Goal: Task Accomplishment & Management: Use online tool/utility

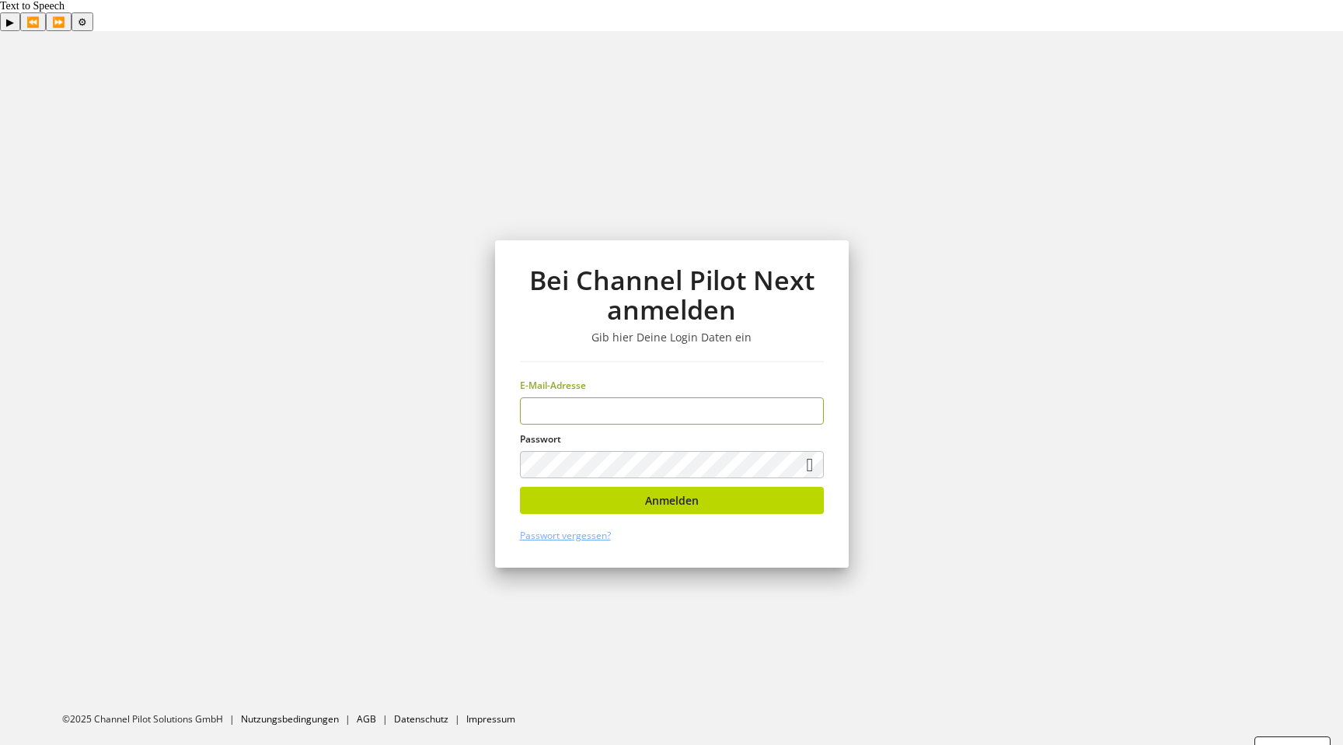
type input "**********"
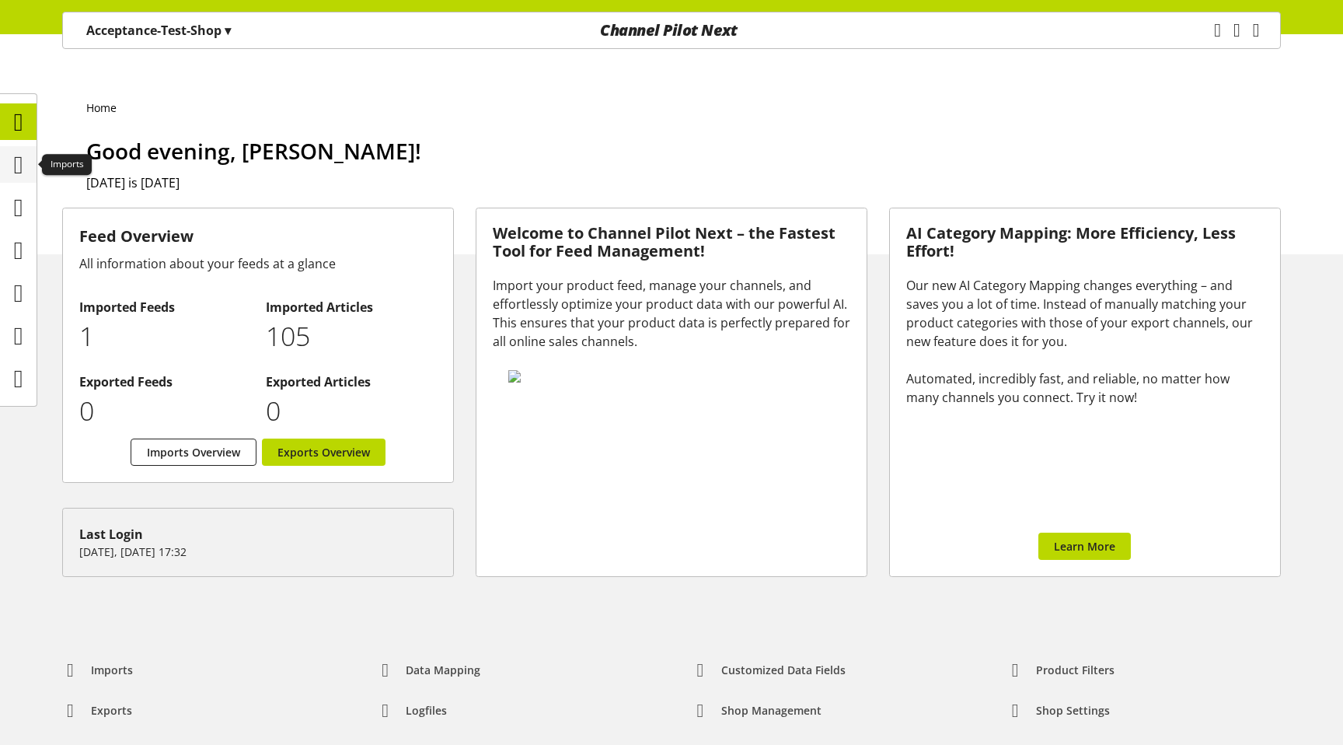
click at [14, 162] on icon at bounding box center [18, 164] width 9 height 31
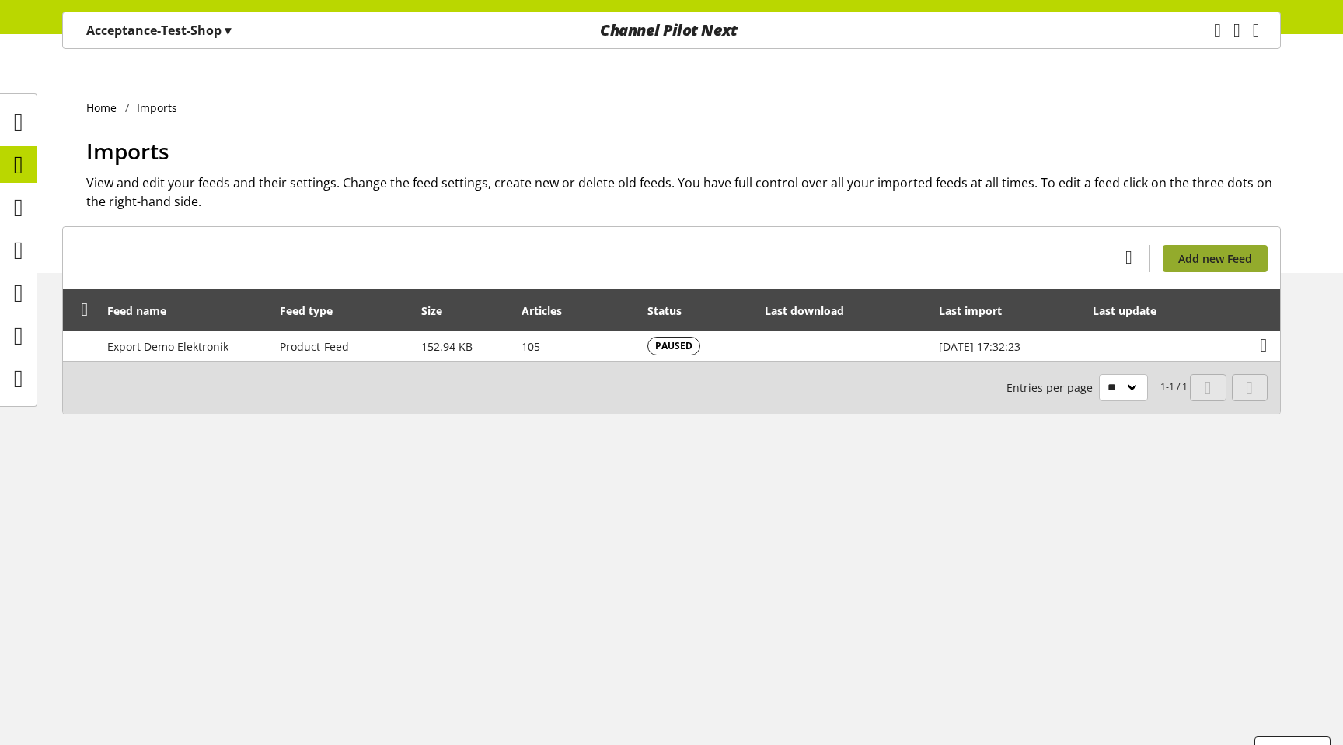
click at [1226, 250] on span "Add new Feed" at bounding box center [1215, 258] width 74 height 16
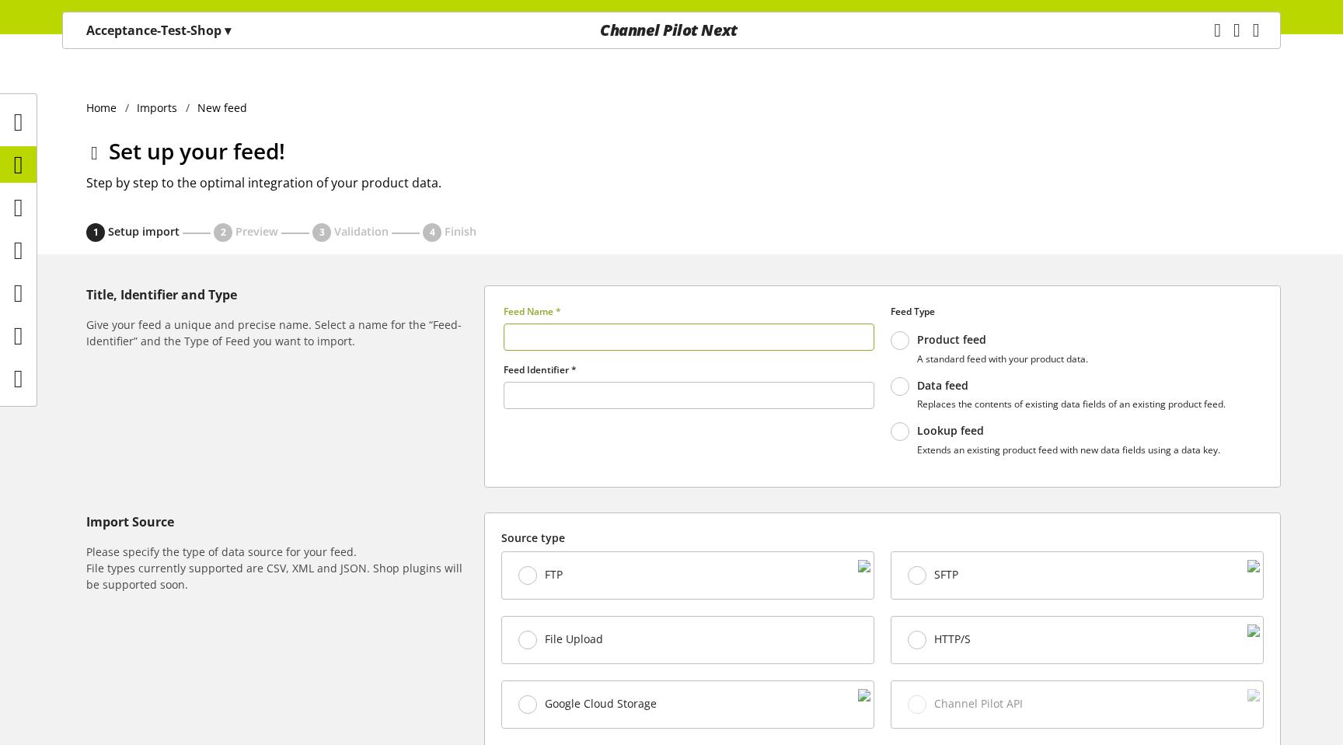
type input "******"
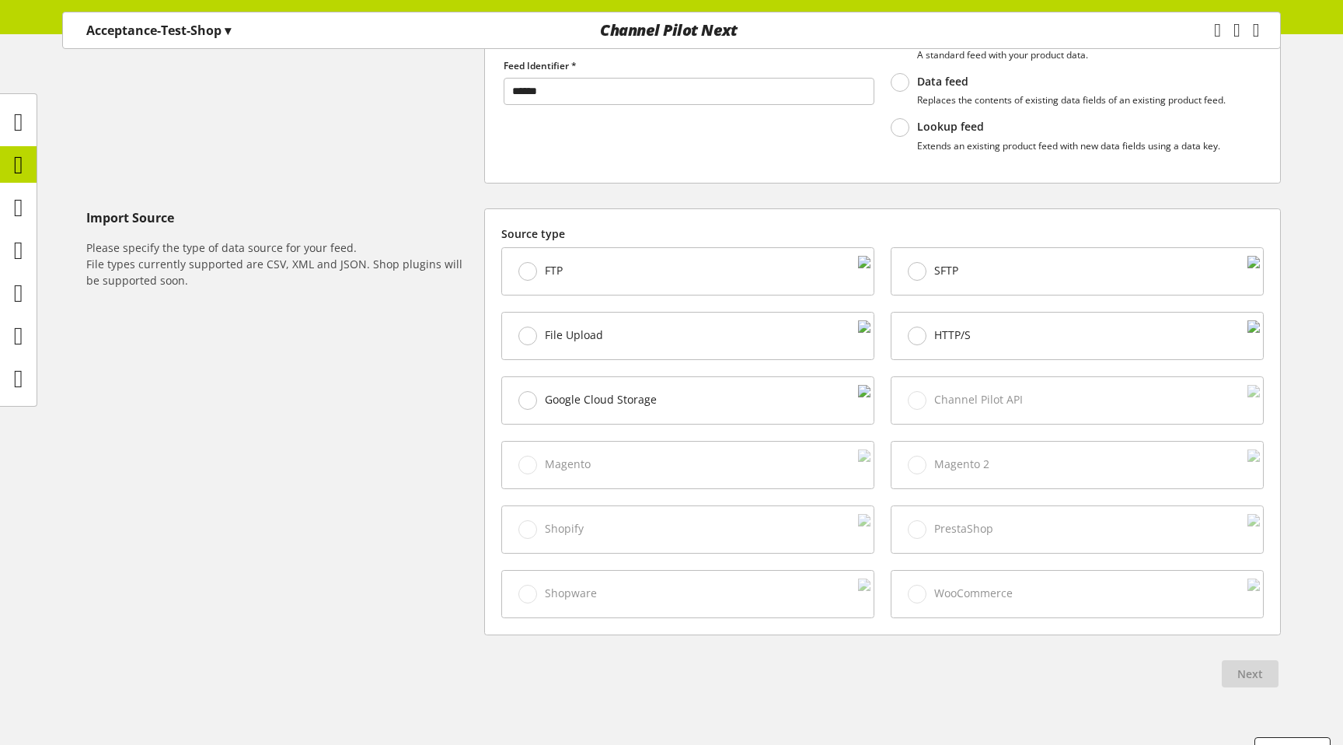
type input "*"
click at [574, 328] on span "File Upload" at bounding box center [574, 335] width 58 height 14
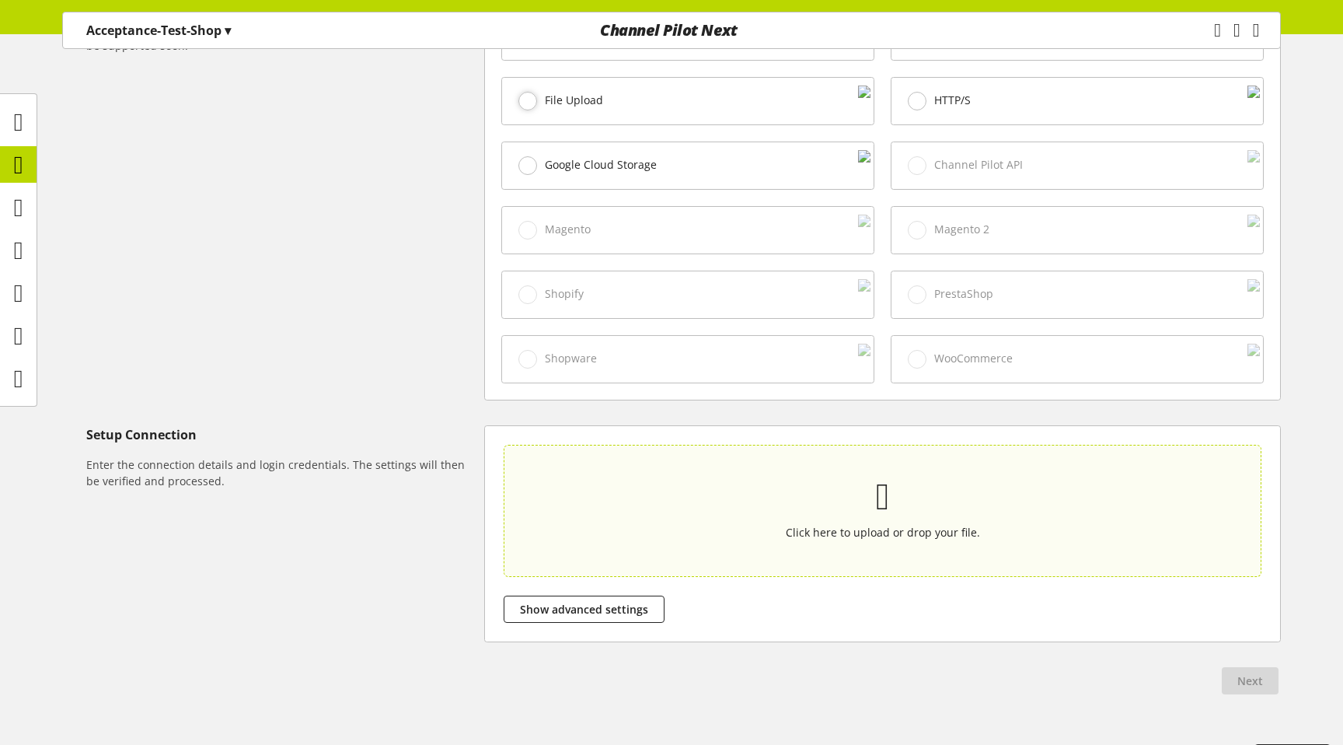
scroll to position [548, 0]
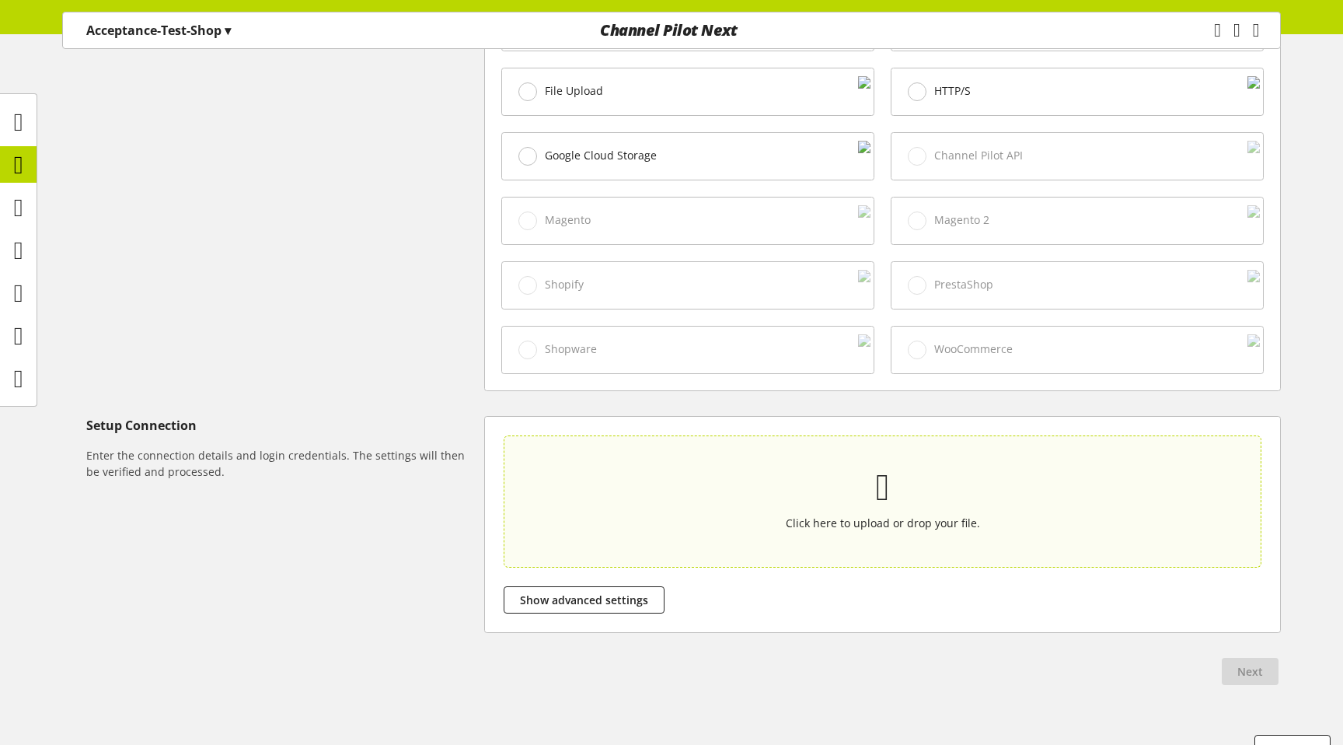
click at [748, 475] on div "Click here to upload or drop your file." at bounding box center [882, 501] width 685 height 60
click at [748, 475] on input "Click here to upload or drop your file." at bounding box center [883, 501] width 758 height 132
type input "**********"
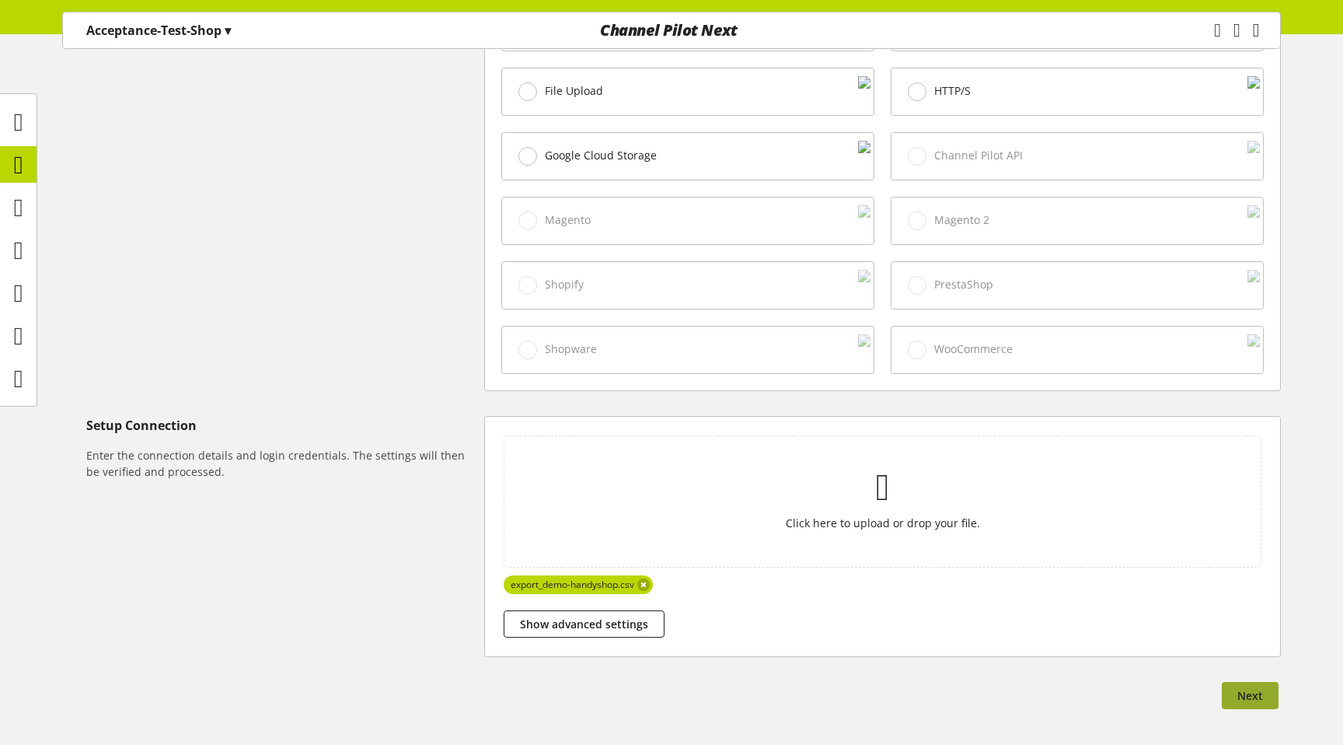
click at [1261, 687] on span "Next" at bounding box center [1250, 695] width 26 height 16
select select "*"
select select "*****"
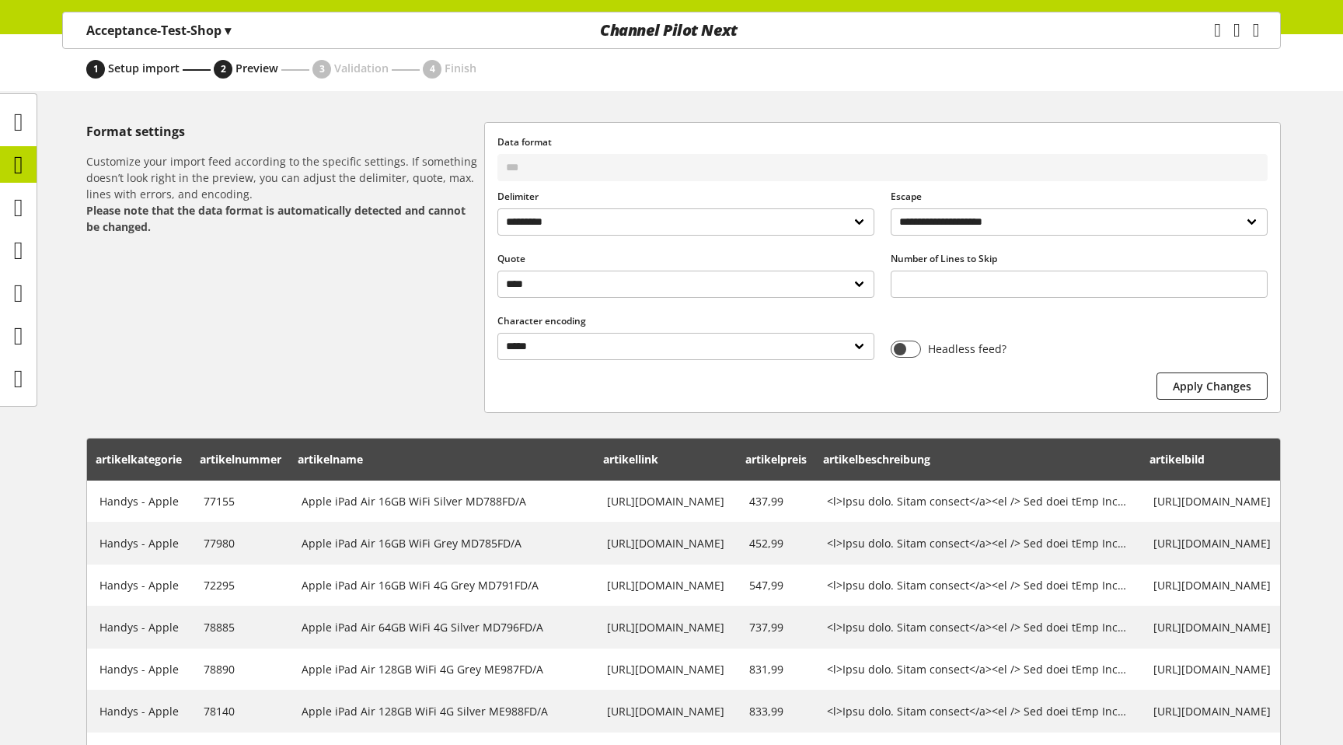
scroll to position [422, 0]
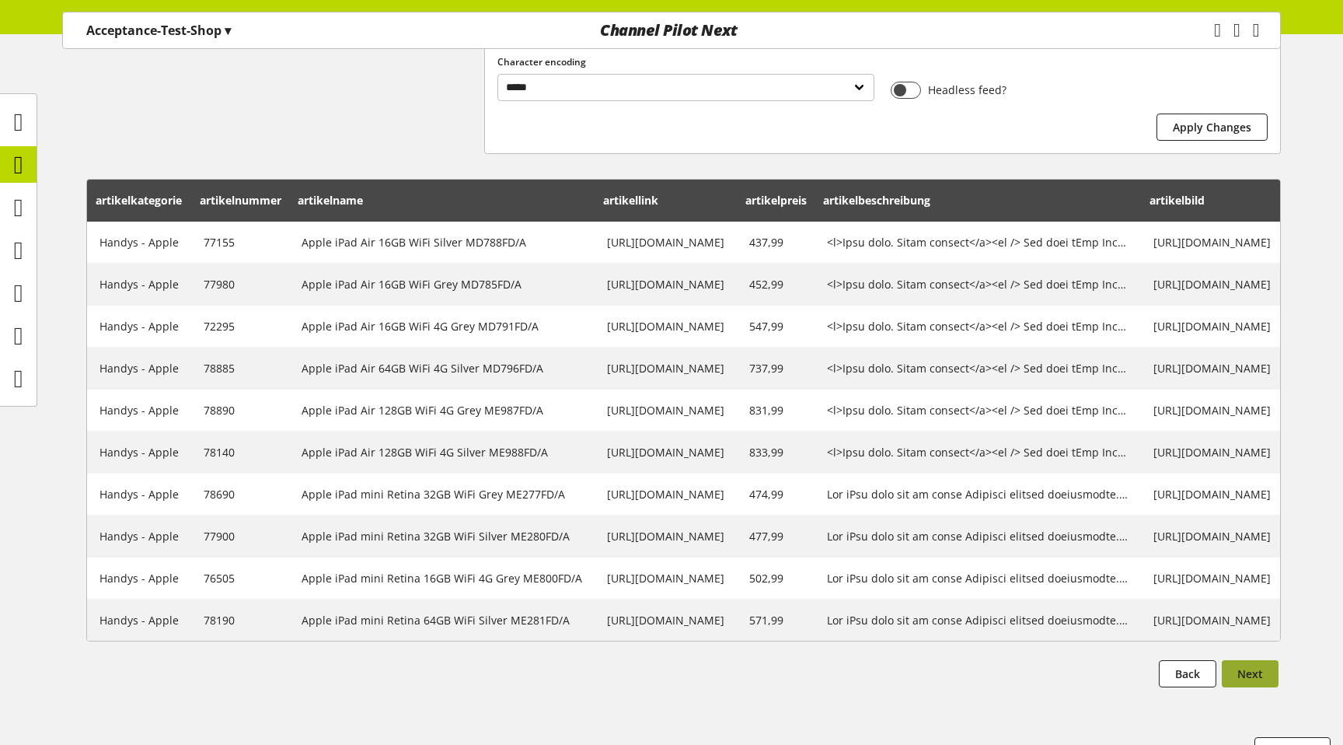
click at [1267, 660] on button "Next" at bounding box center [1250, 673] width 57 height 27
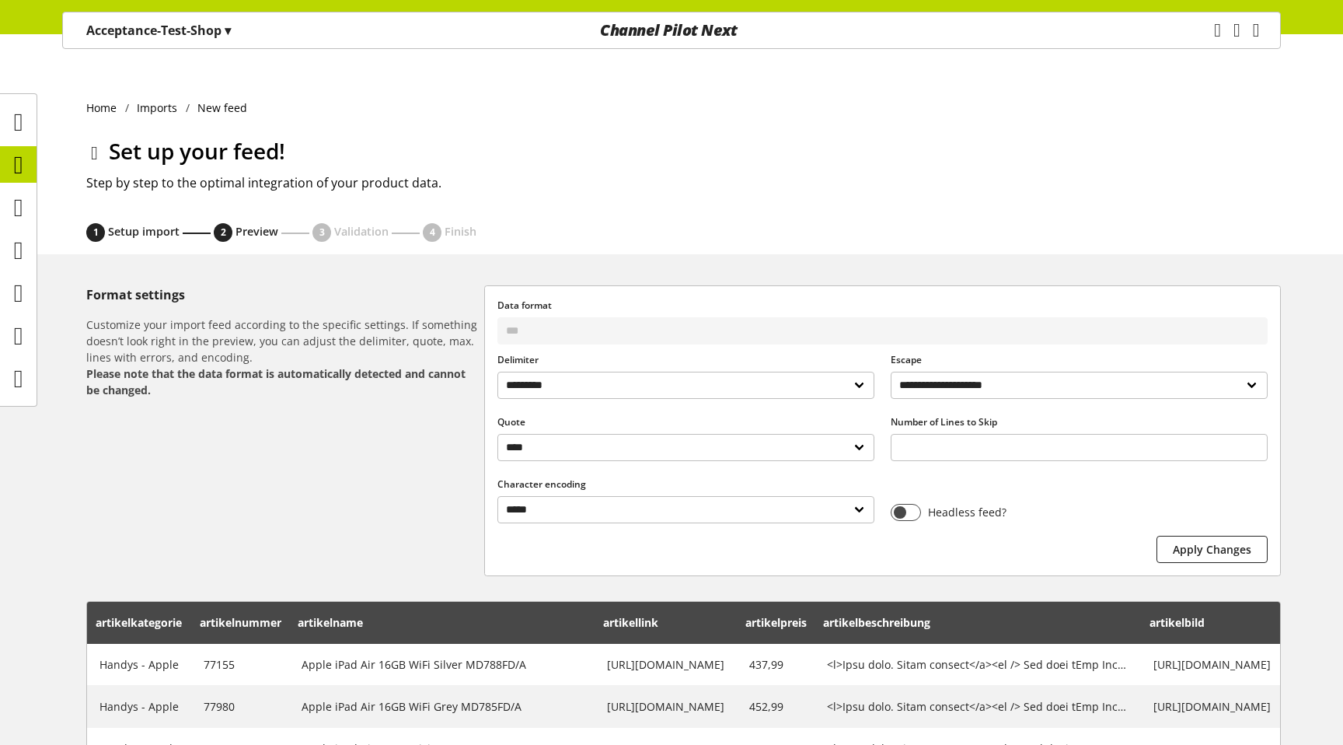
select select
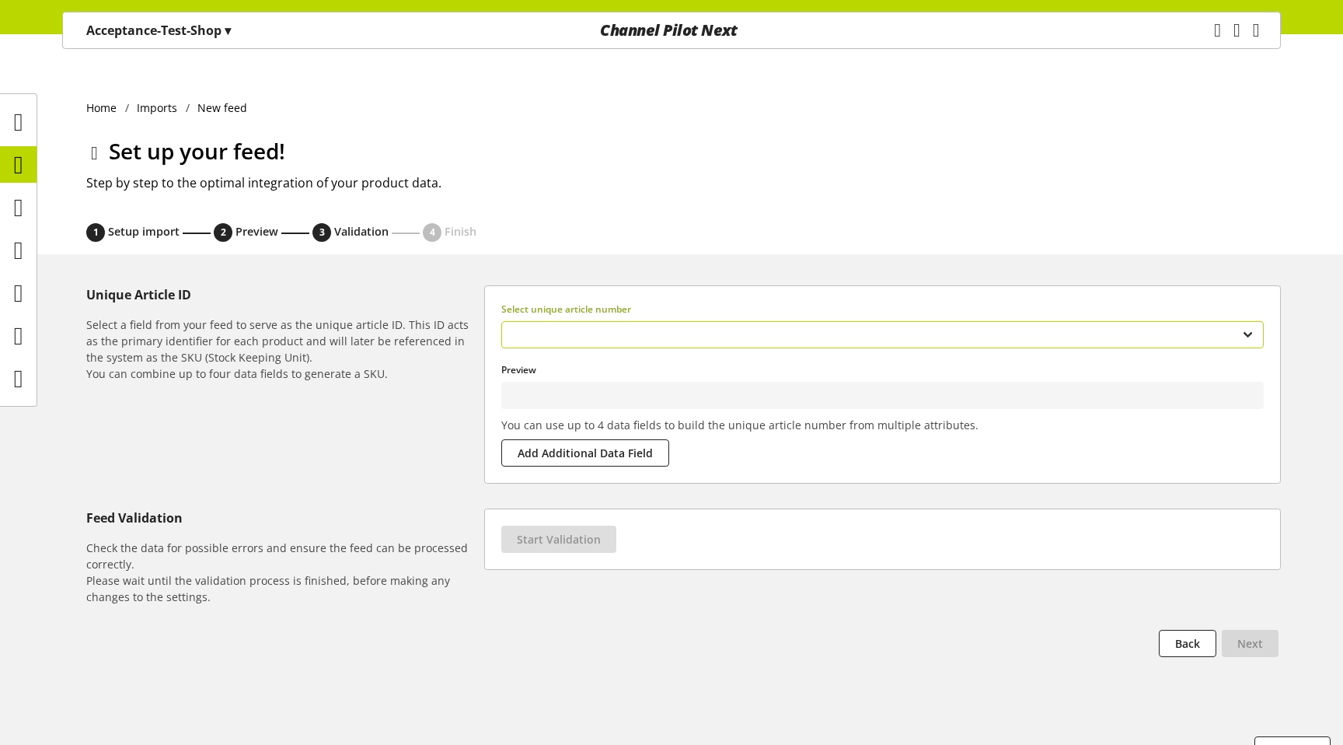
click at [1037, 321] on select "**********" at bounding box center [882, 334] width 762 height 27
type input "**********"
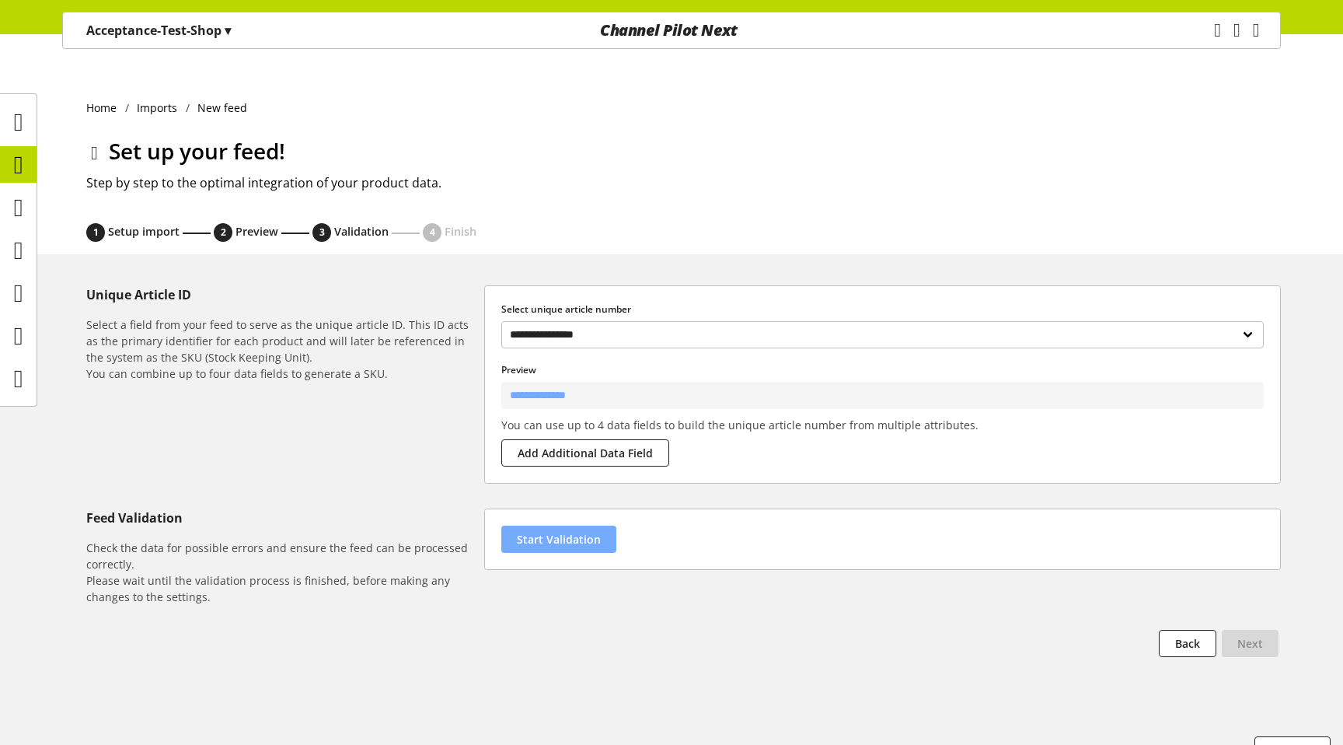
click at [549, 531] on span "Start Validation" at bounding box center [559, 539] width 84 height 16
select select "********"
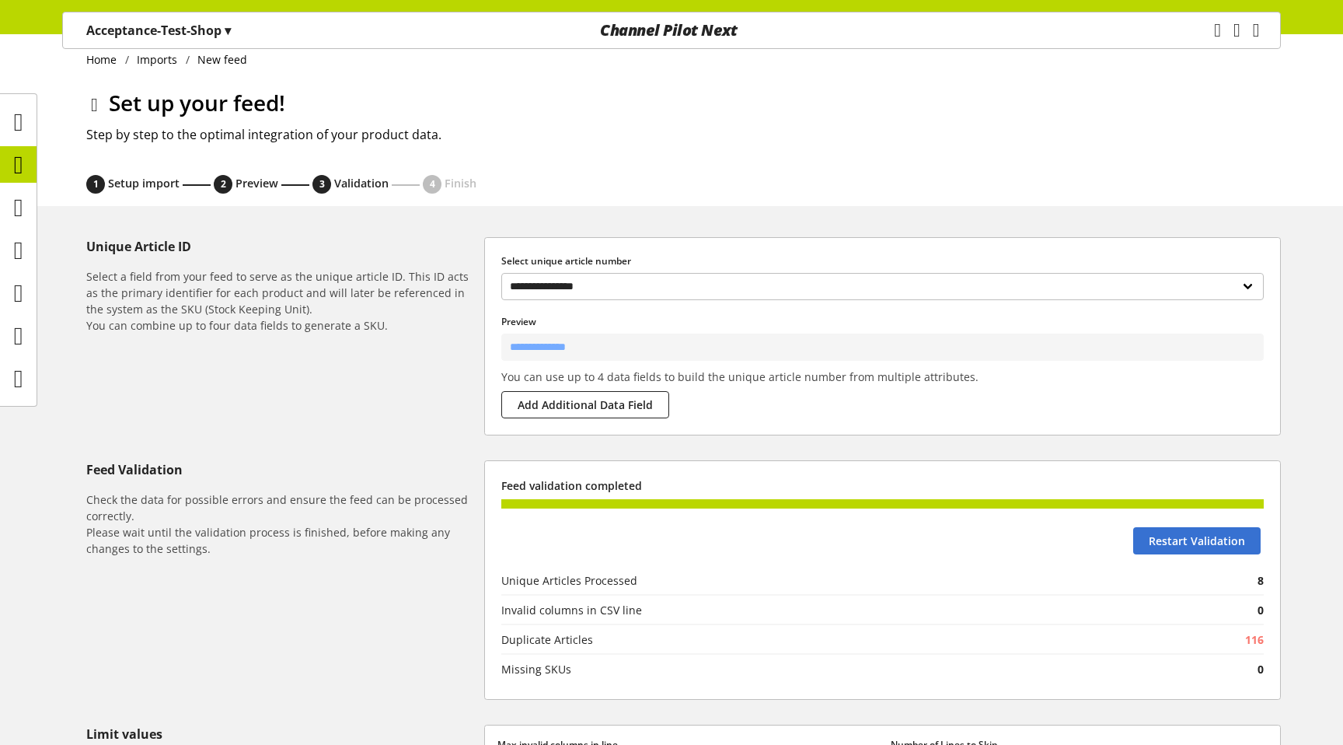
scroll to position [23, 0]
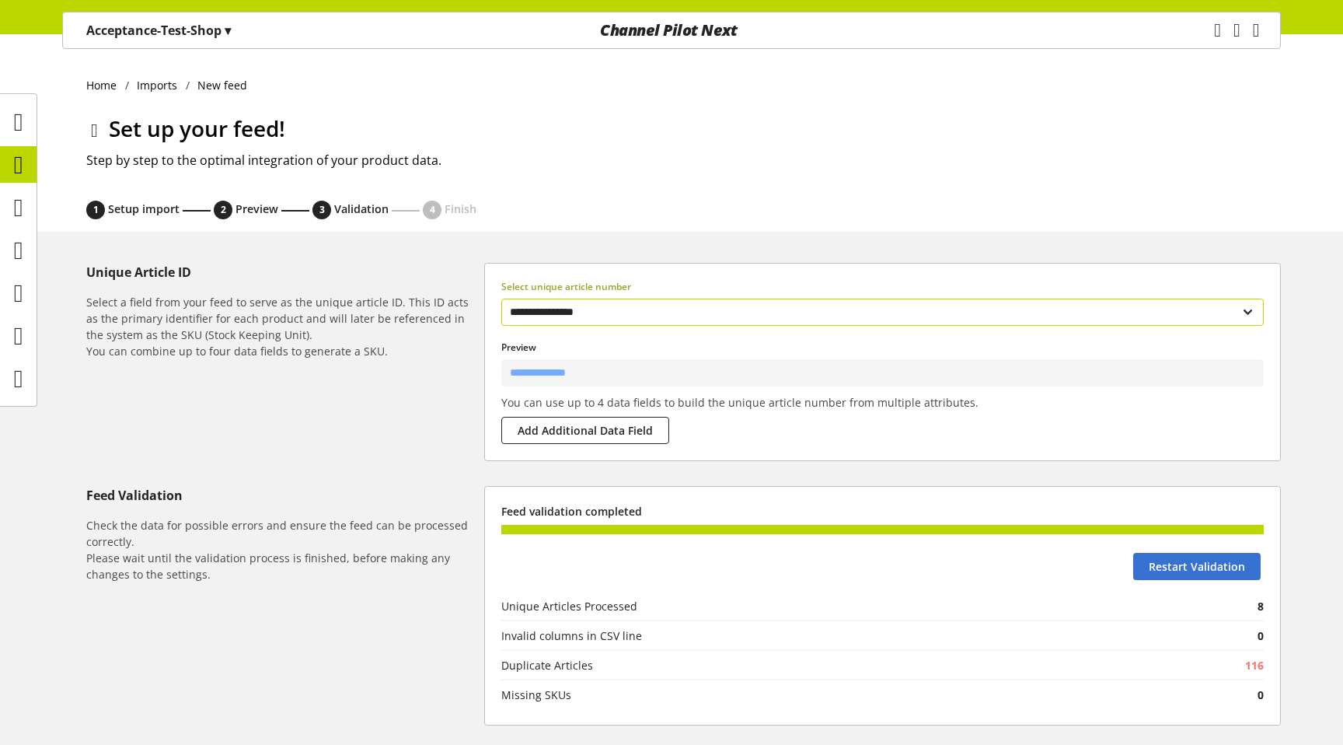
click at [592, 298] on select "**********" at bounding box center [882, 311] width 762 height 27
type input "*****"
select select "**********"
click at [1173, 553] on button "Restart Validation" at bounding box center [1196, 566] width 127 height 27
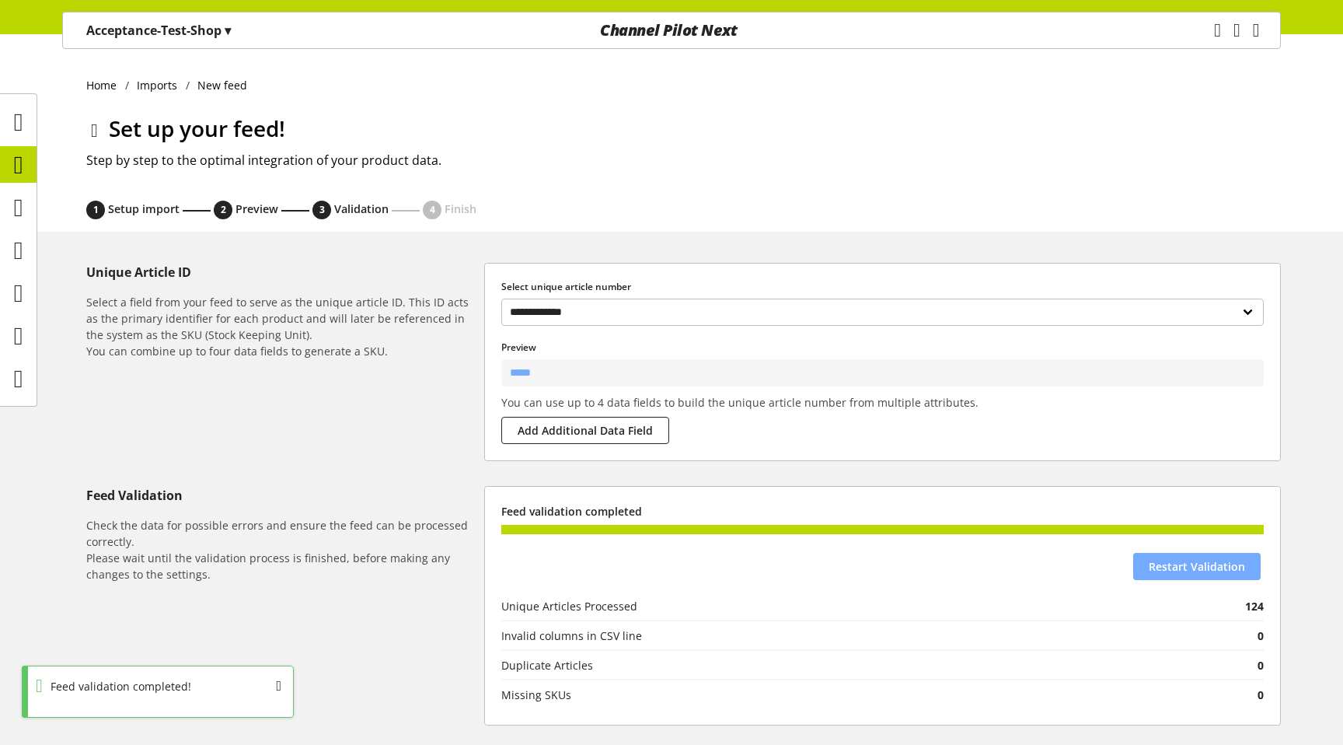
scroll to position [489, 0]
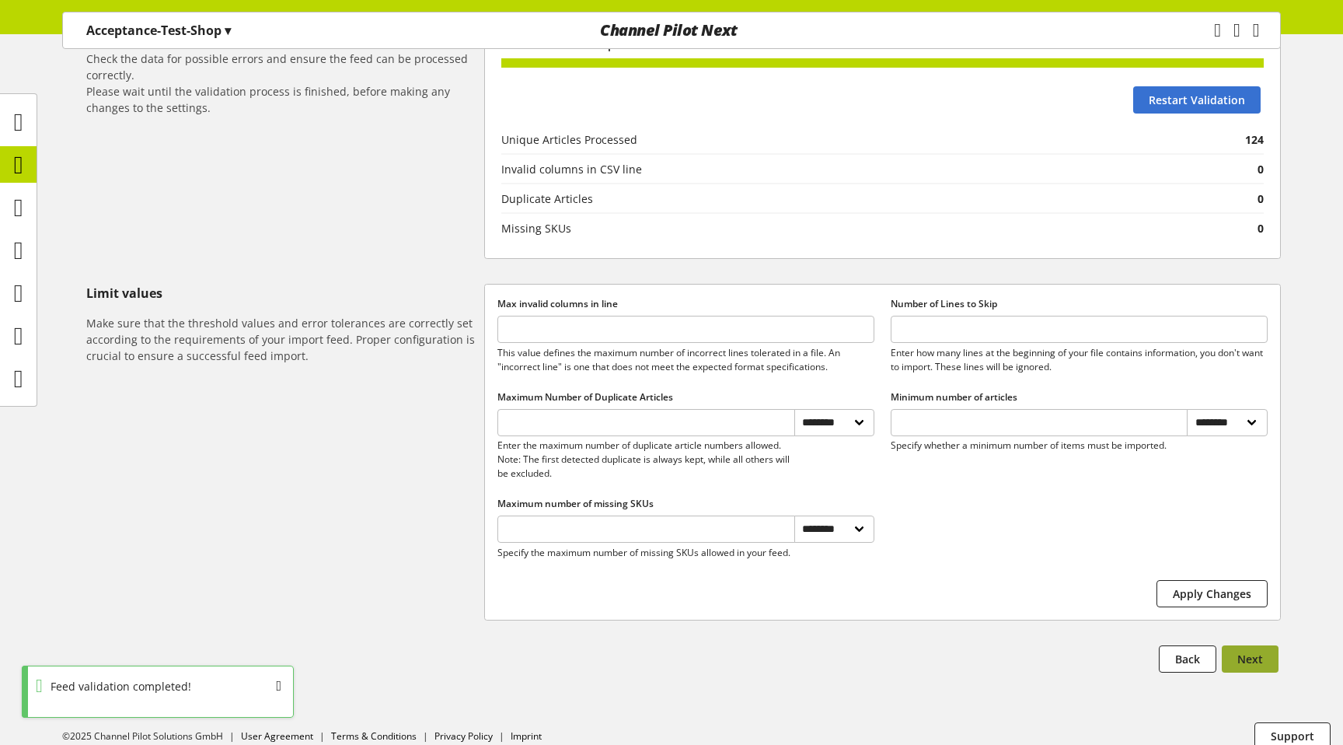
click at [1253, 650] on span "Next" at bounding box center [1250, 658] width 26 height 16
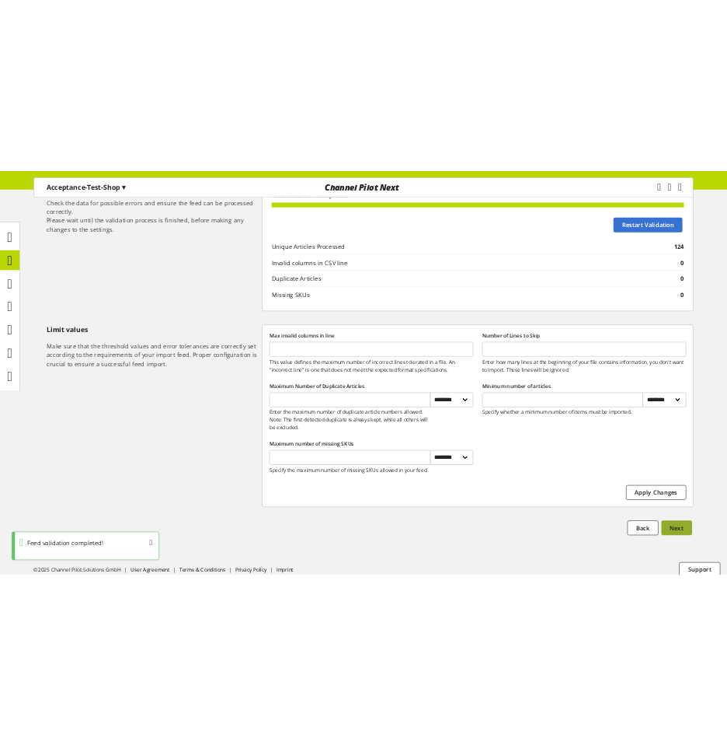
scroll to position [0, 0]
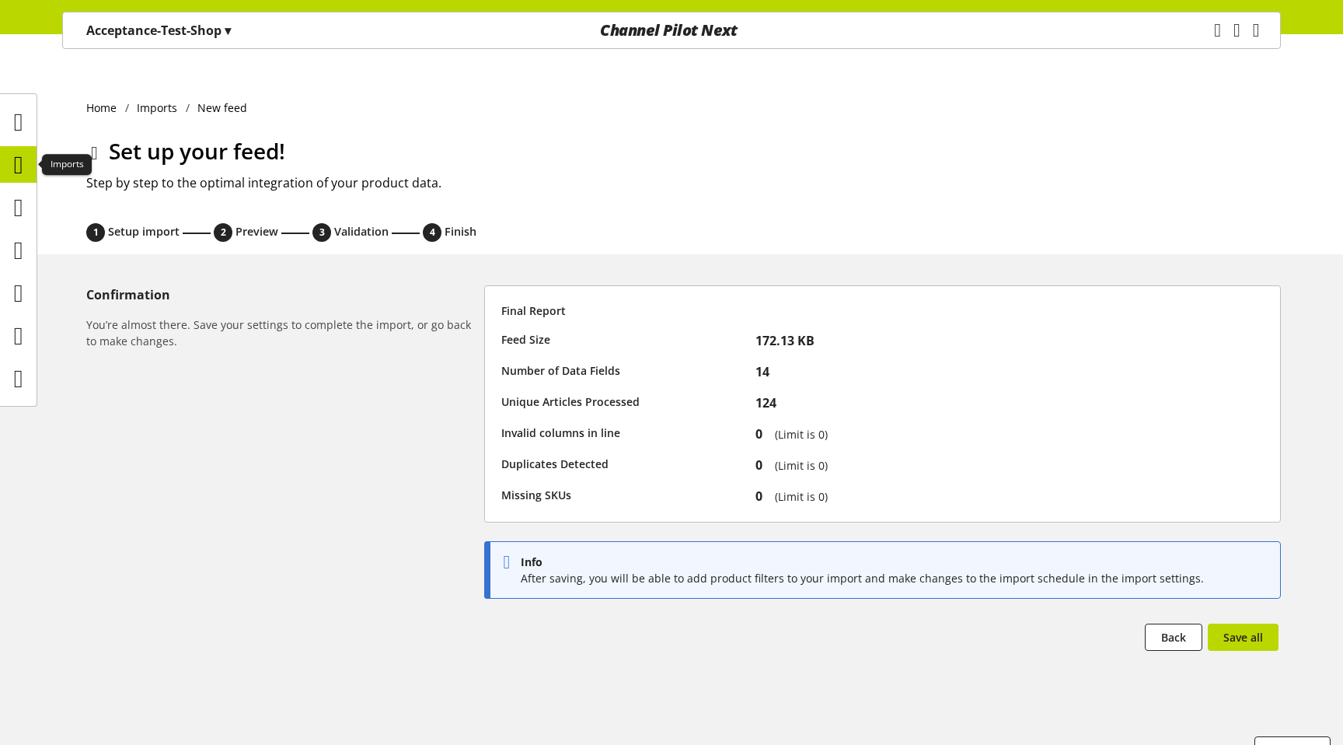
click at [17, 163] on icon at bounding box center [18, 164] width 9 height 31
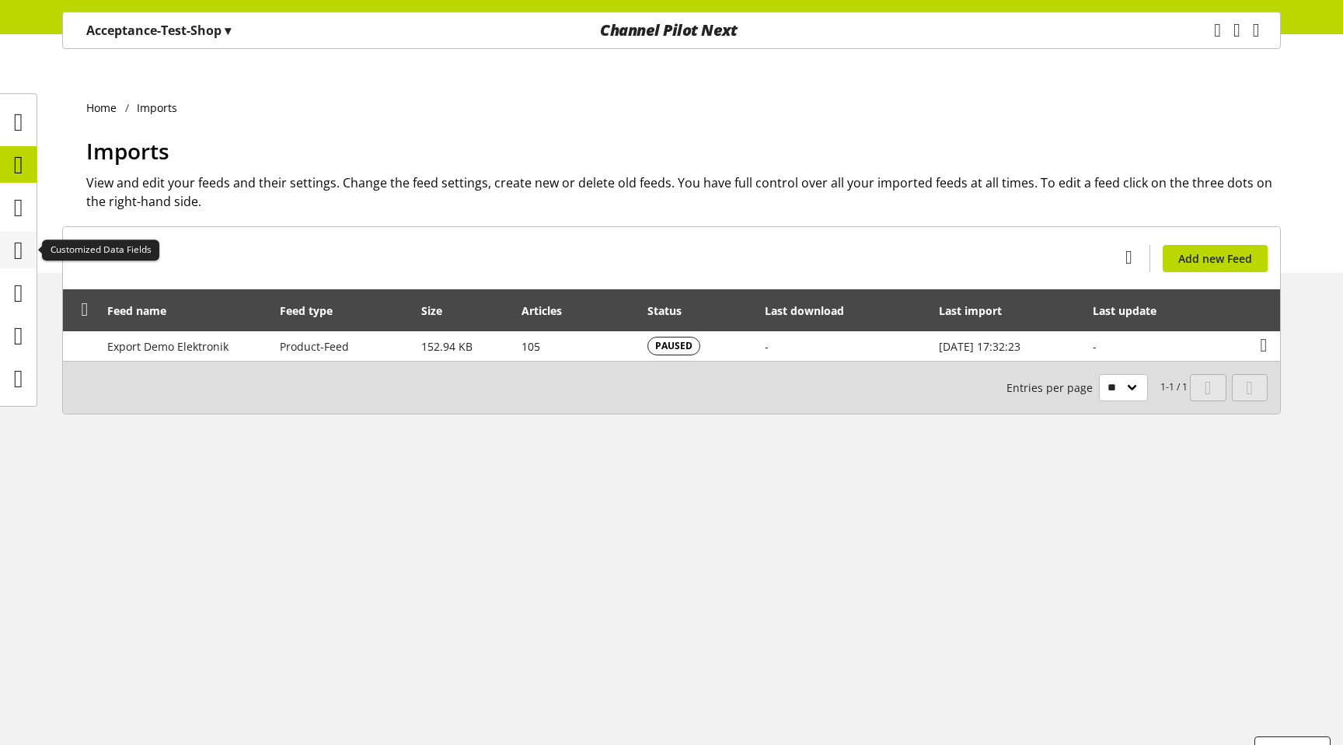
click at [32, 259] on div at bounding box center [18, 250] width 37 height 37
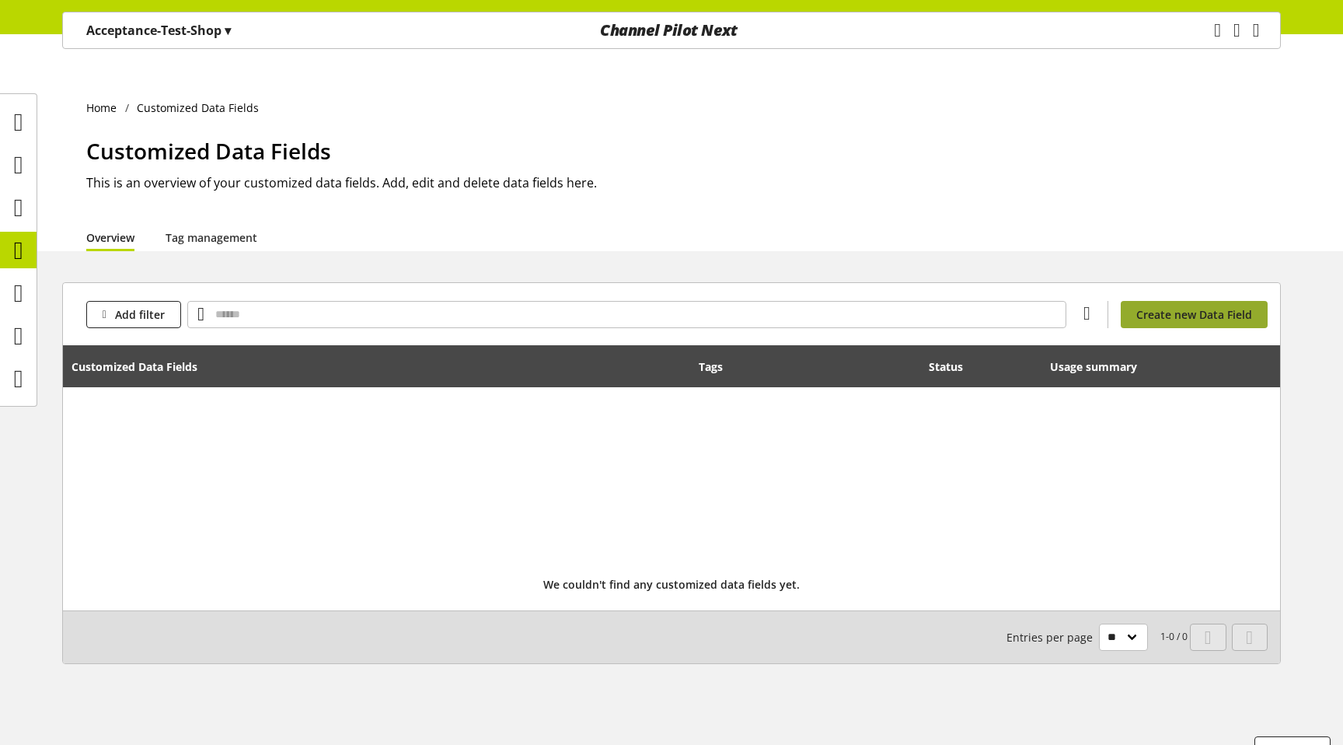
click at [1131, 301] on link "Create new Data Field" at bounding box center [1194, 314] width 147 height 27
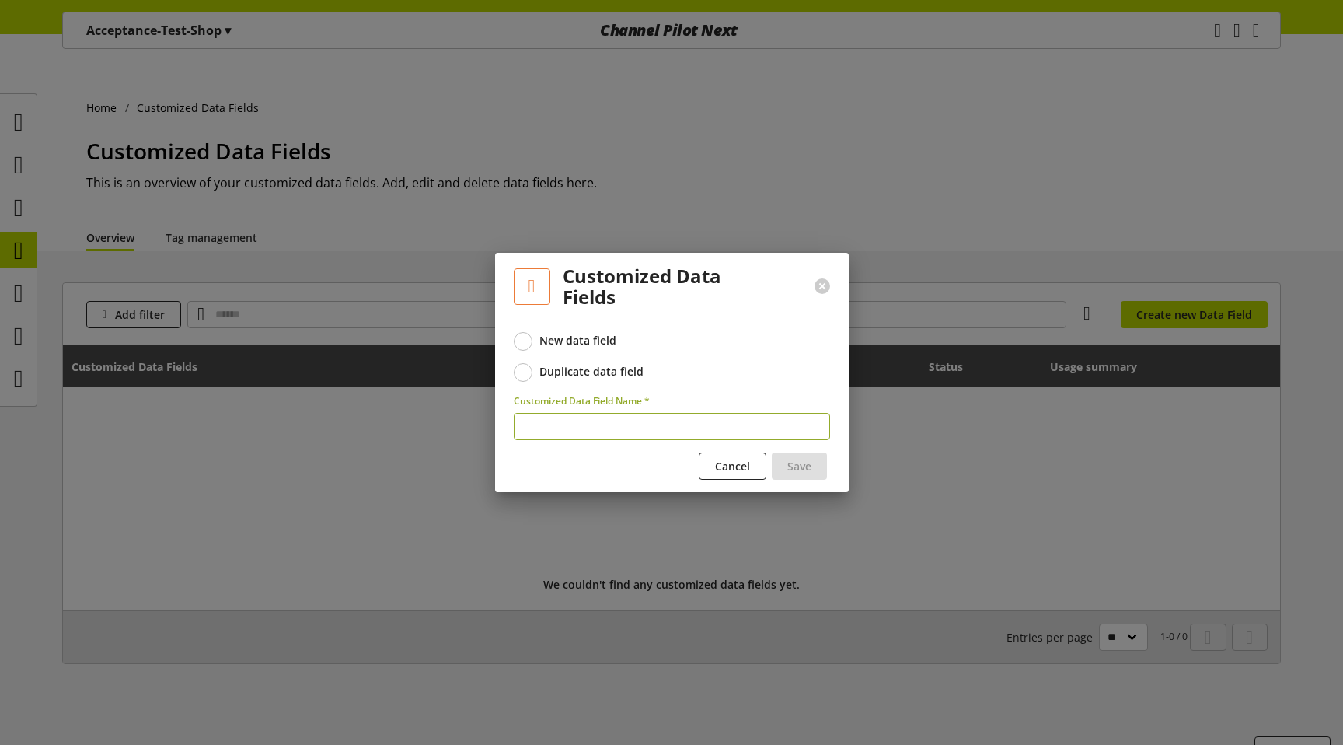
click at [1134, 295] on div at bounding box center [671, 372] width 1343 height 745
click at [567, 430] on input "text" at bounding box center [672, 426] width 316 height 27
type input "*"
click at [806, 478] on button "Save" at bounding box center [799, 465] width 55 height 27
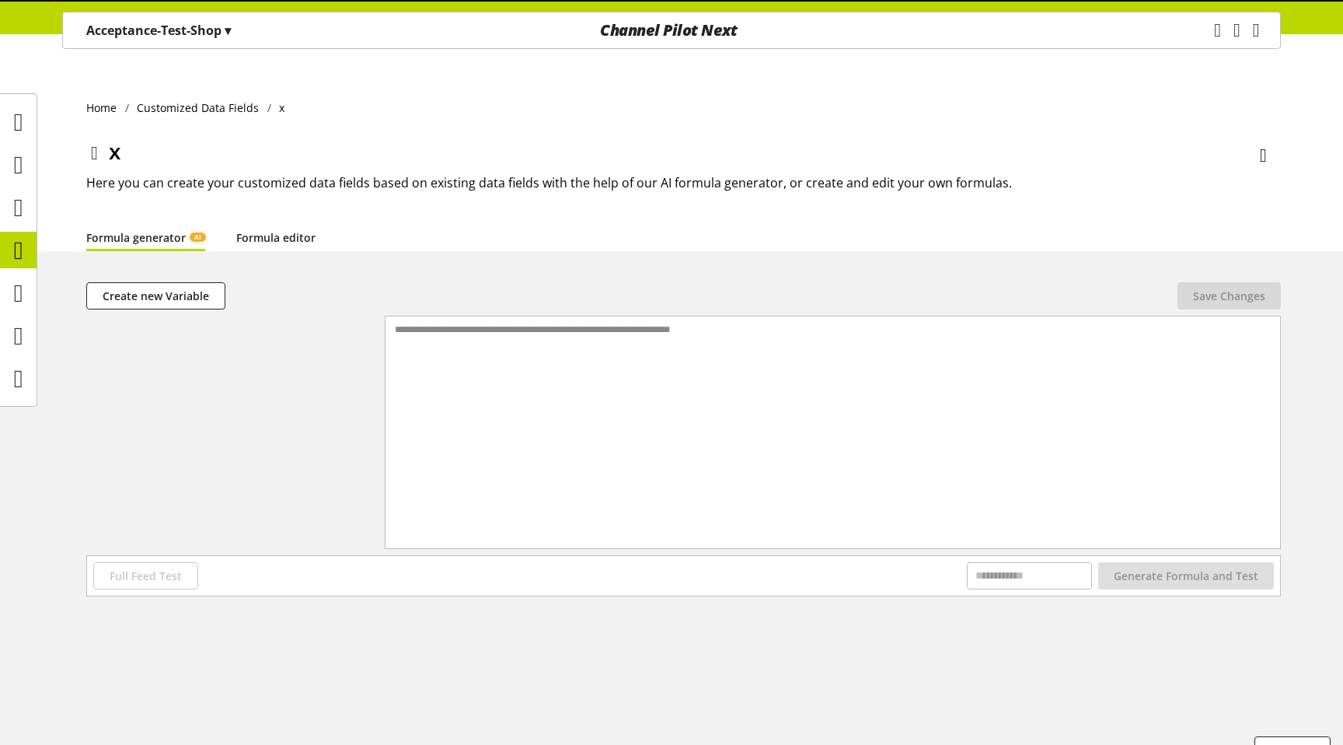
click at [295, 229] on link "Formula editor" at bounding box center [275, 237] width 79 height 16
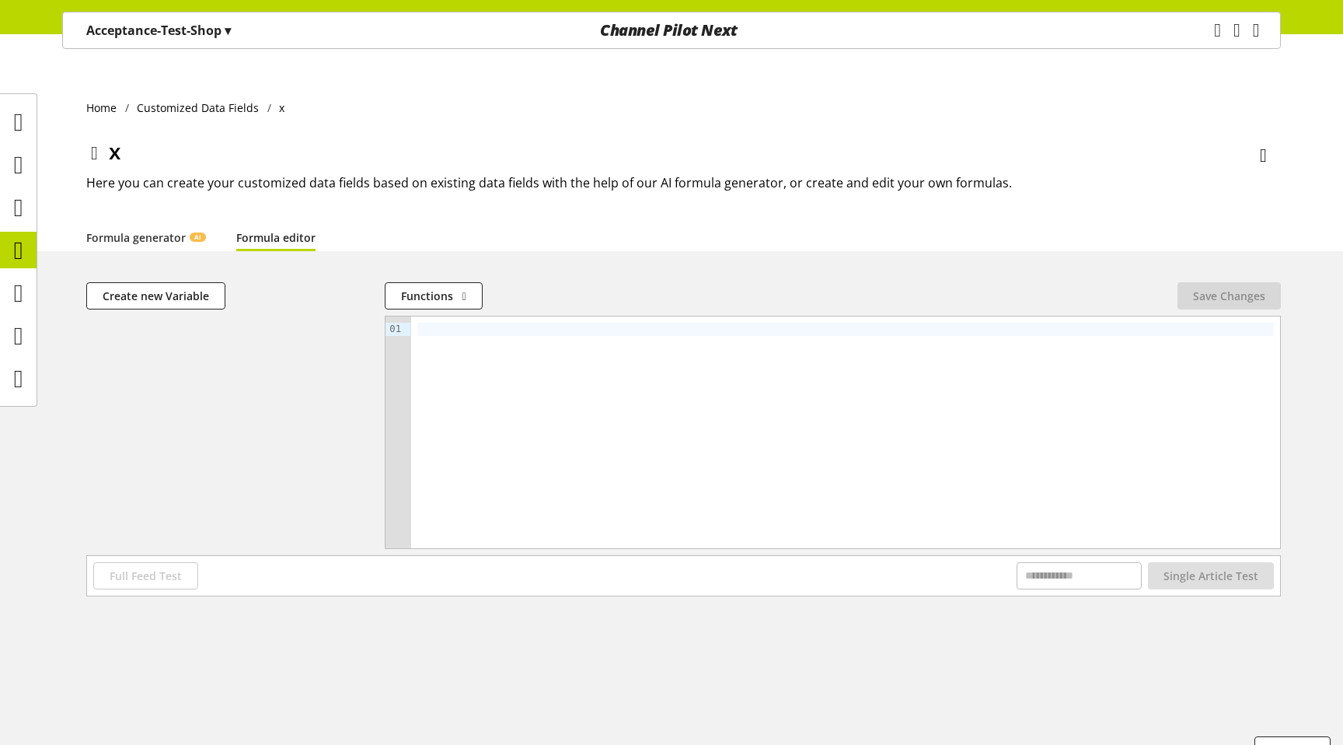
click at [463, 326] on div at bounding box center [845, 432] width 869 height 232
click at [201, 288] on span "Create new Variable" at bounding box center [156, 296] width 106 height 16
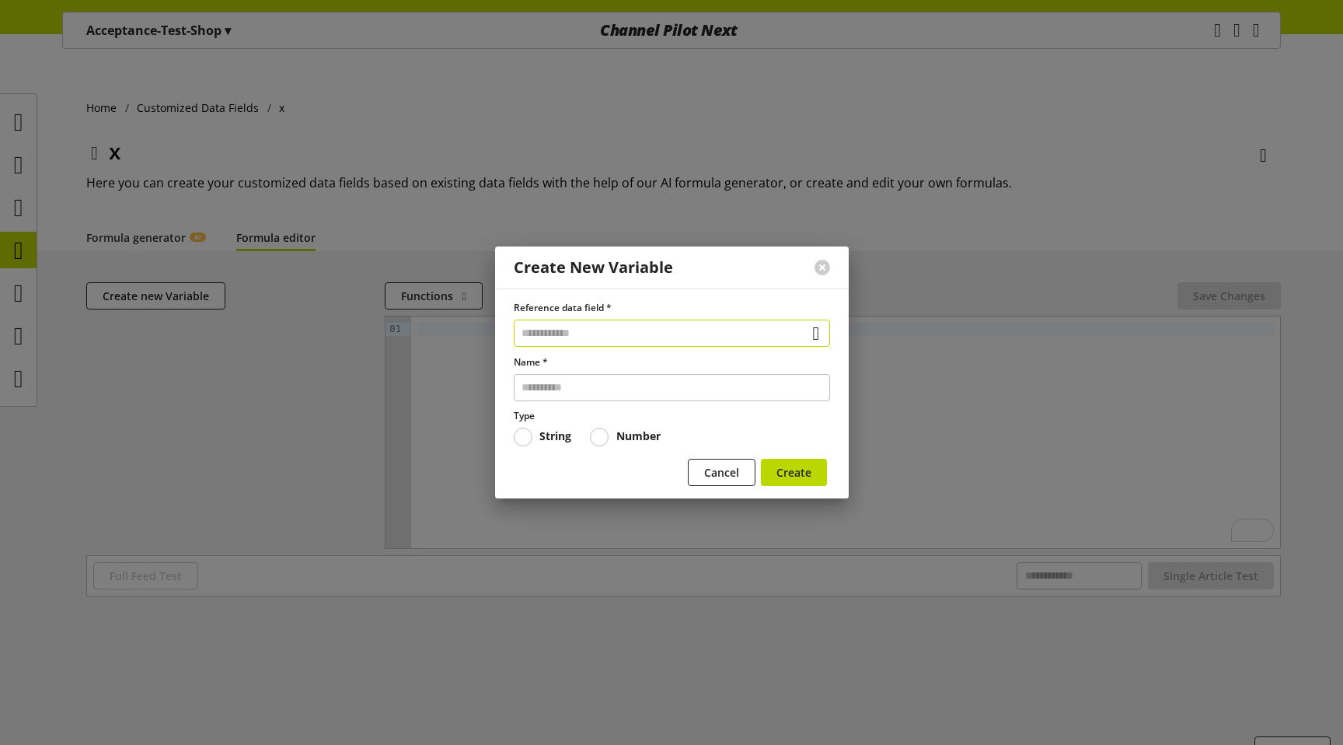
click at [557, 336] on input "text" at bounding box center [672, 332] width 316 height 27
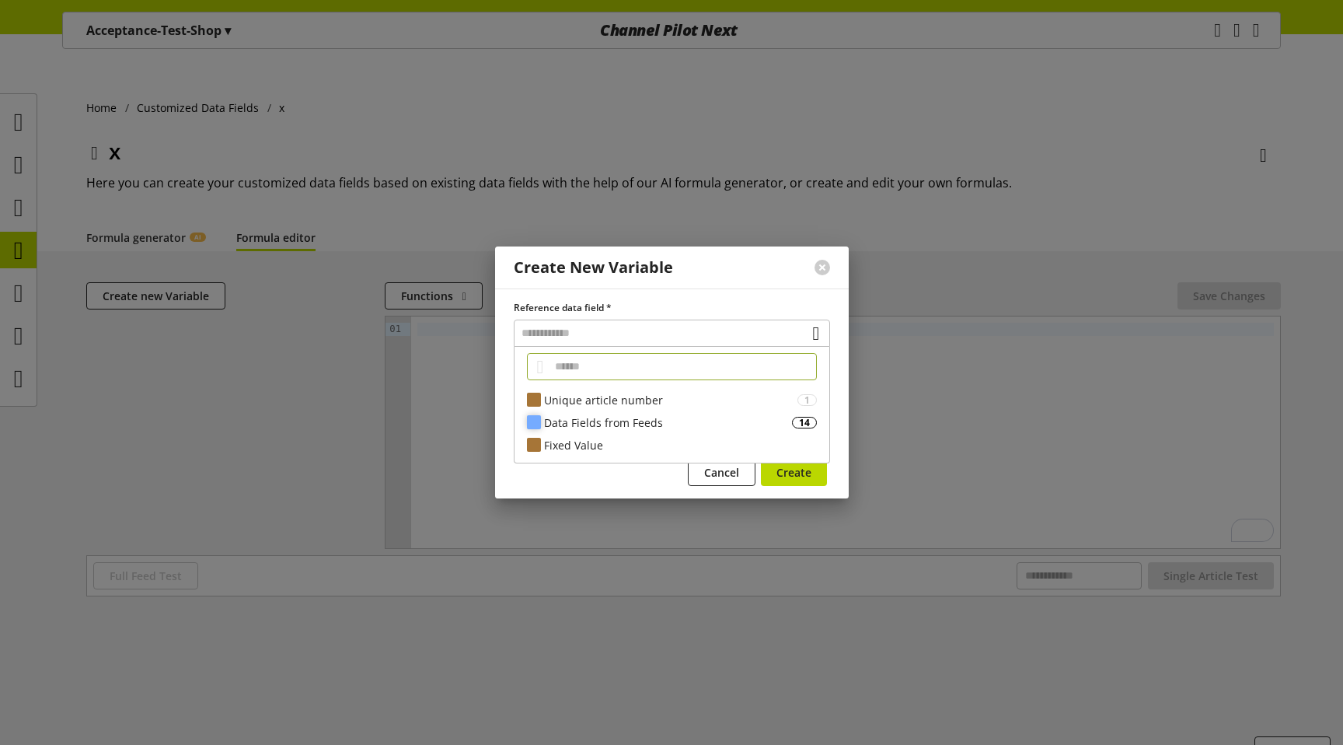
click at [602, 424] on div "Data Fields from Feeds" at bounding box center [668, 422] width 248 height 16
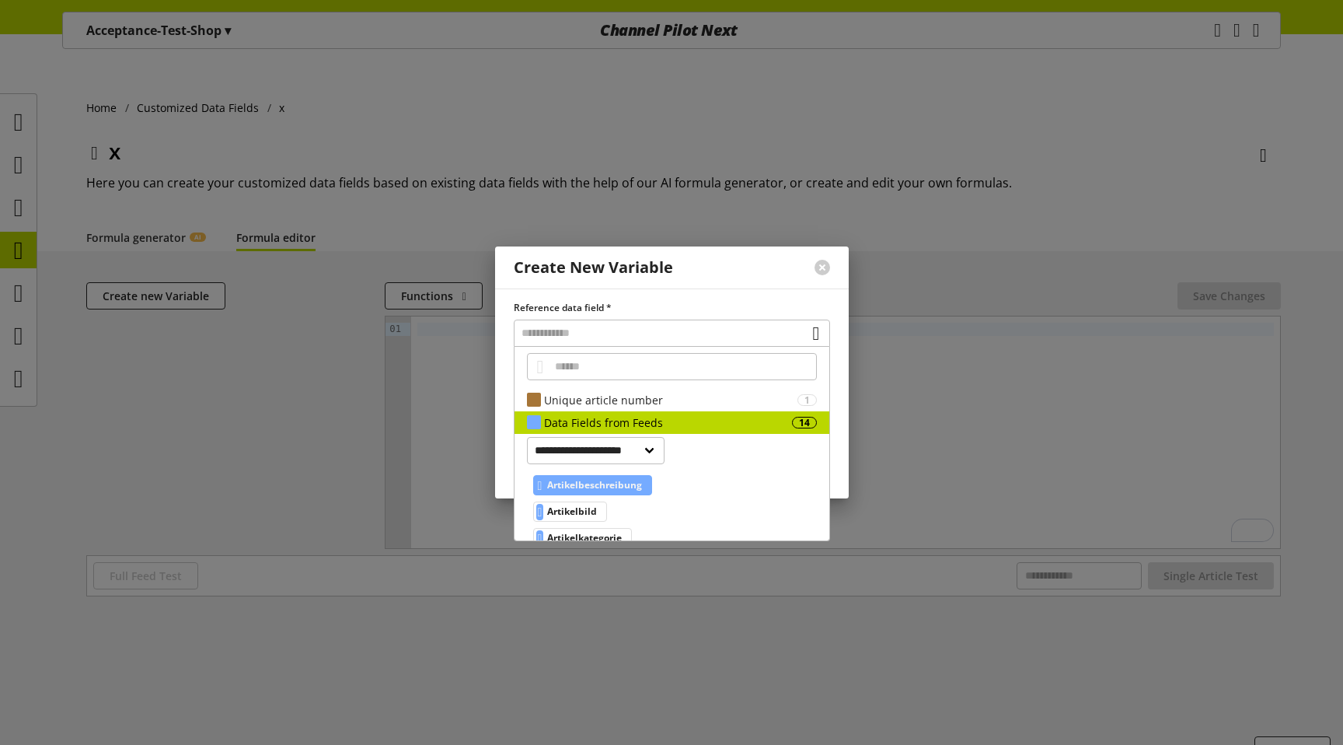
click at [629, 486] on span "Artikelbeschreibung" at bounding box center [594, 485] width 95 height 19
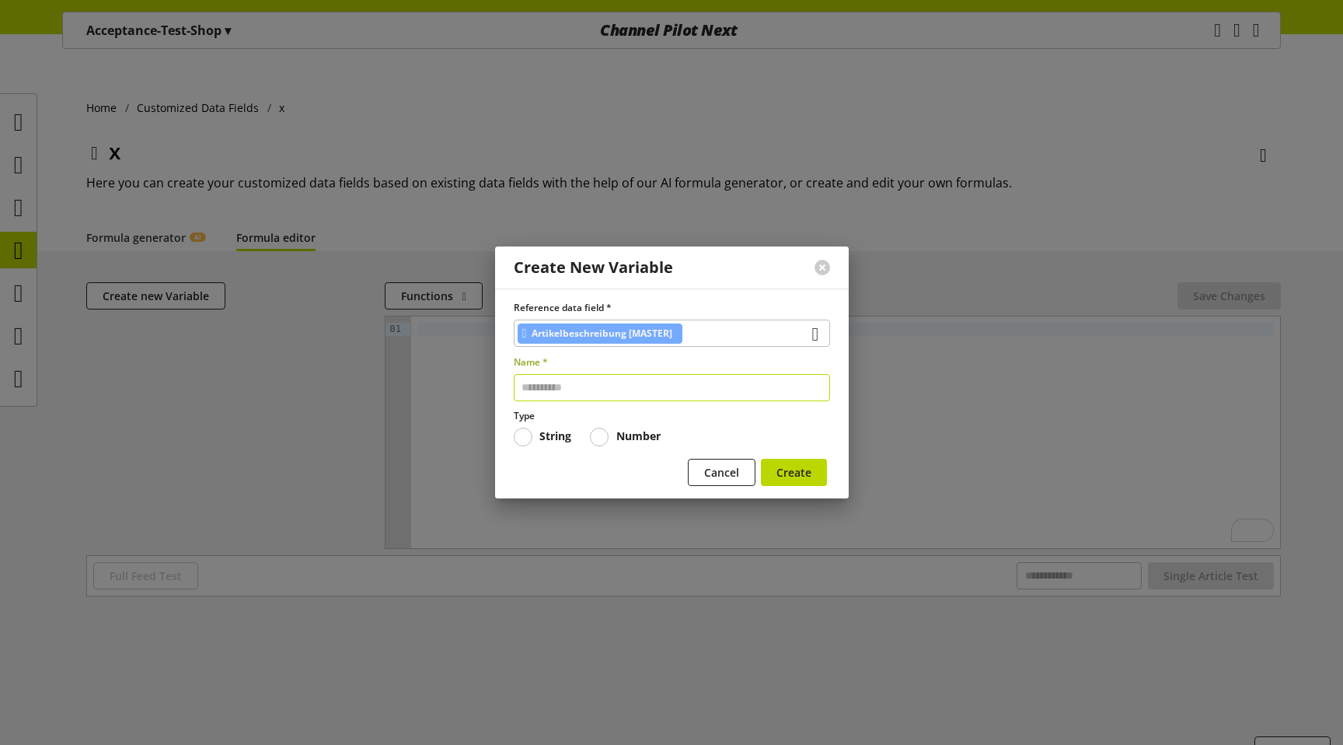
click at [645, 386] on input "text" at bounding box center [672, 387] width 316 height 27
type input "*"
click at [792, 482] on button "Create" at bounding box center [794, 472] width 66 height 27
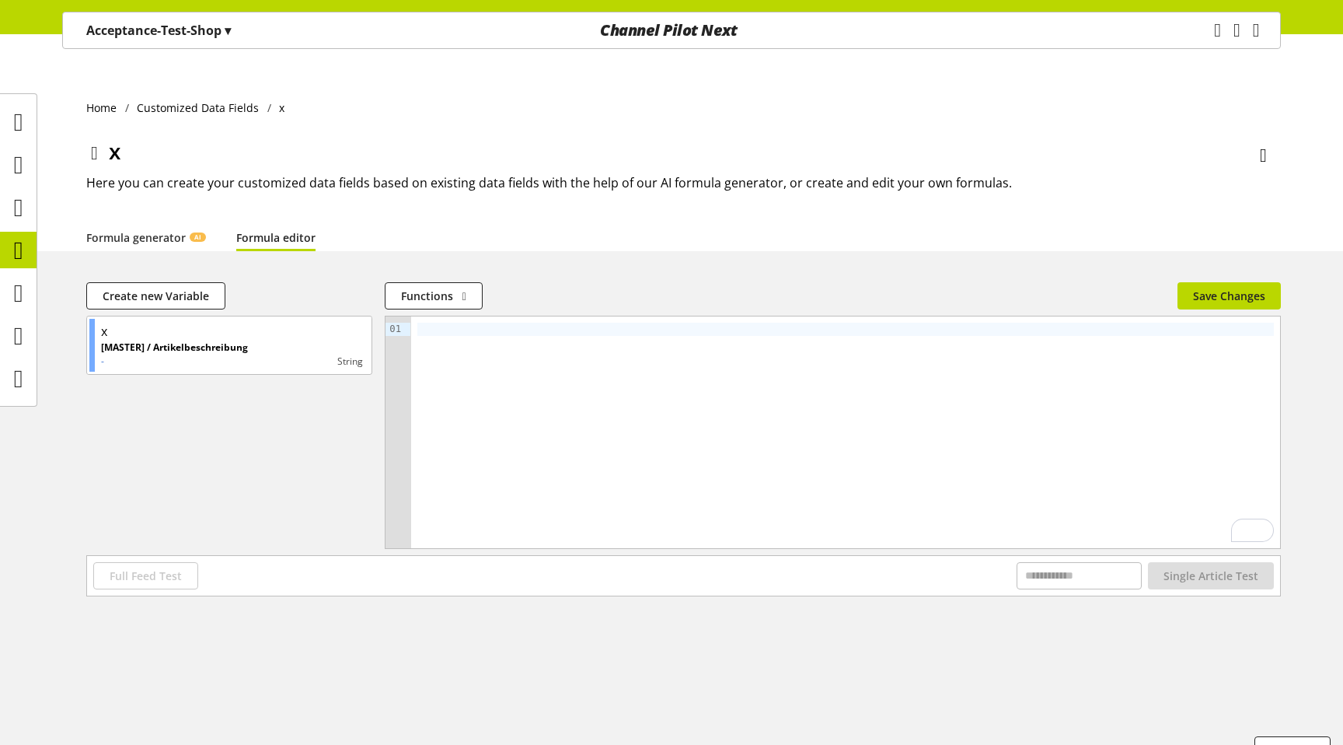
click at [808, 459] on div "To enrich screen reader interactions, please activate Accessibility in Grammarl…" at bounding box center [845, 432] width 869 height 232
click at [1234, 567] on span "Single Article Test" at bounding box center [1210, 575] width 95 height 16
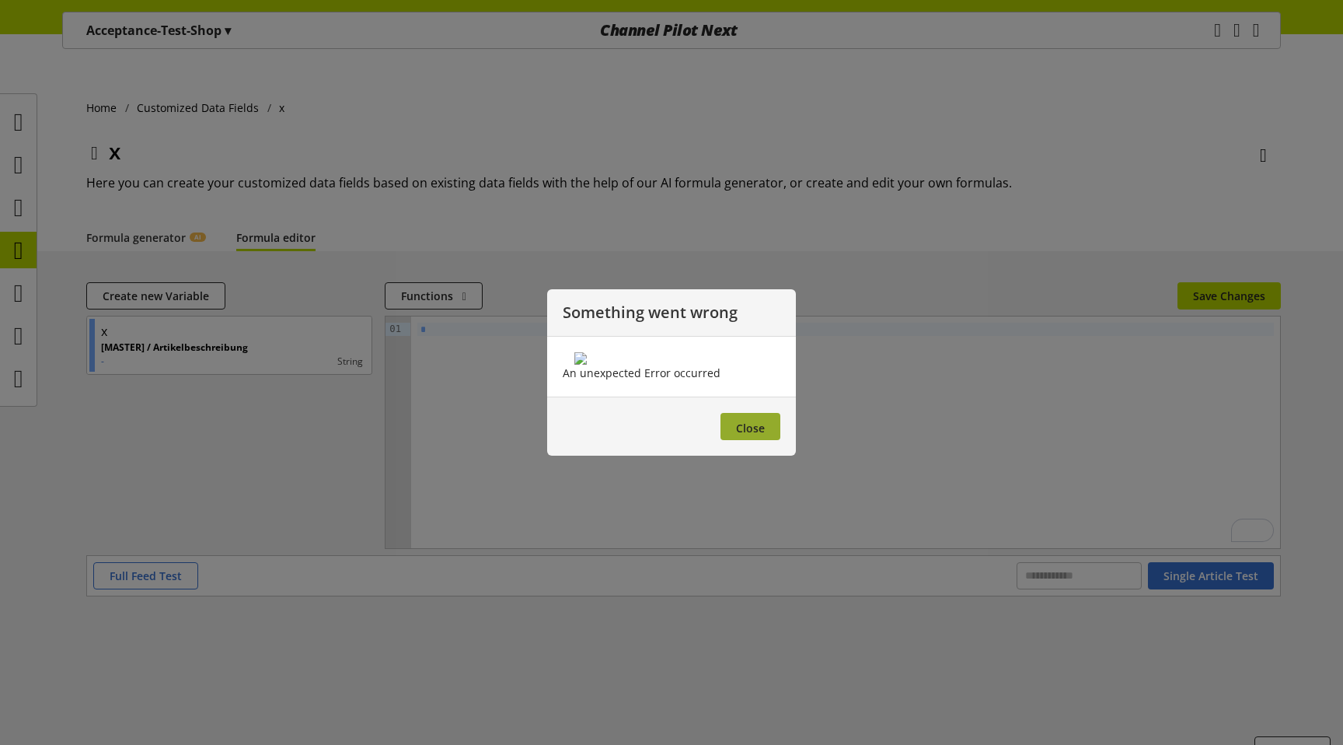
click at [728, 440] on button "Close" at bounding box center [750, 426] width 60 height 27
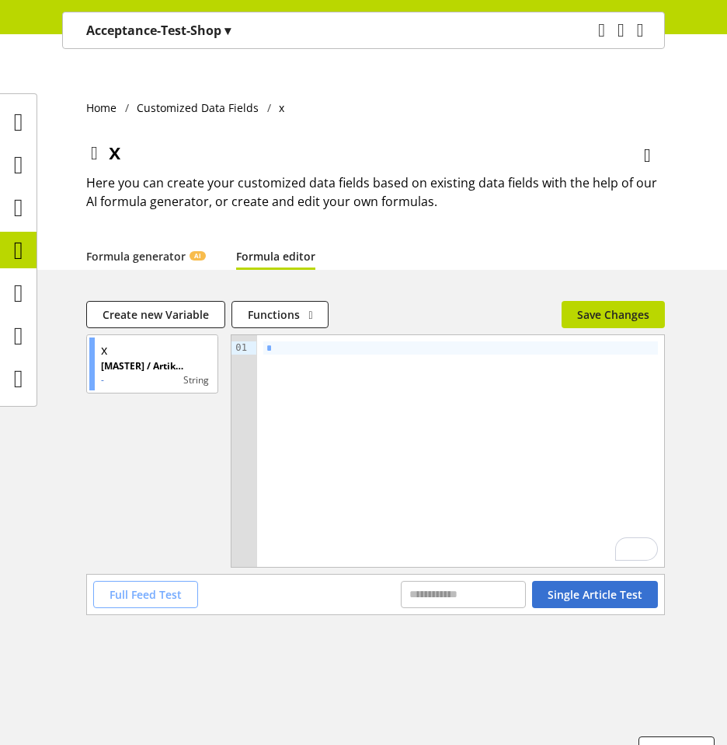
click at [148, 586] on span "Full Feed Test" at bounding box center [146, 594] width 72 height 16
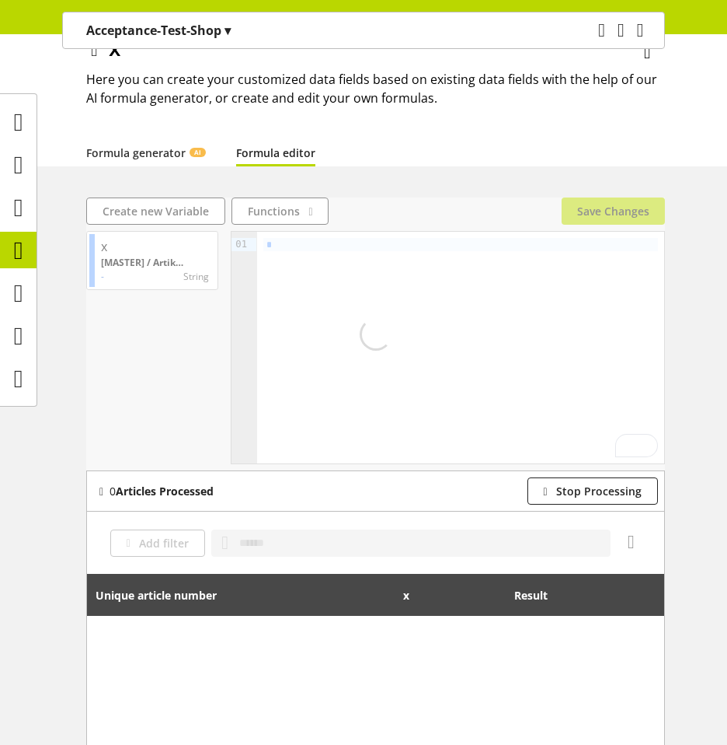
scroll to position [104, 0]
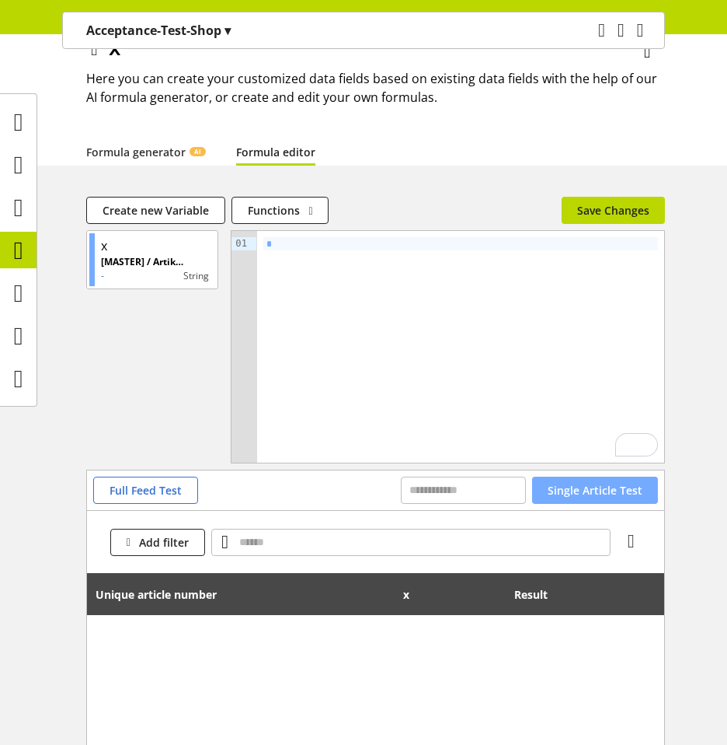
click at [593, 482] on span "Single Article Test" at bounding box center [595, 490] width 95 height 16
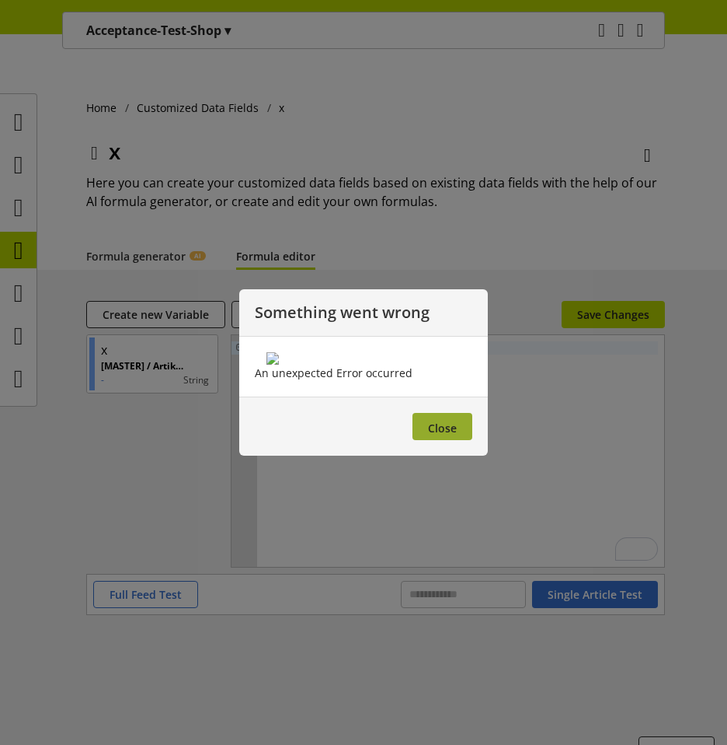
click at [447, 440] on button "Close" at bounding box center [443, 426] width 60 height 27
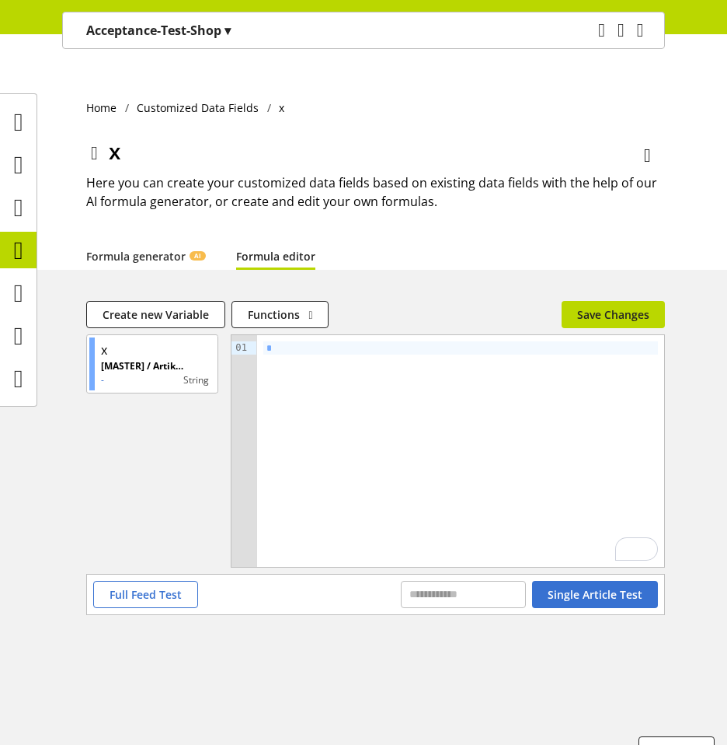
click at [199, 23] on p "Acceptance-Test-Shop ▾" at bounding box center [158, 30] width 145 height 19
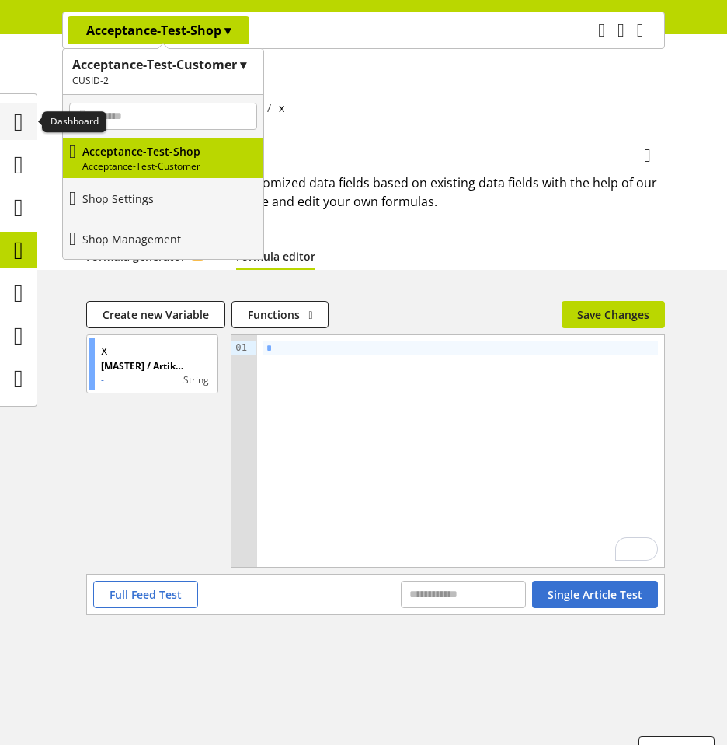
click at [34, 127] on div at bounding box center [18, 121] width 37 height 37
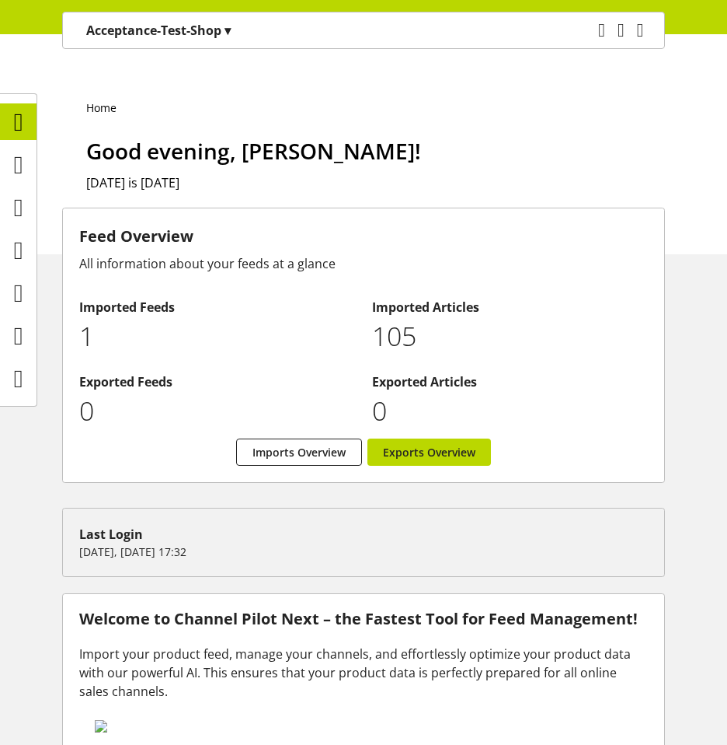
click at [382, 316] on p "105" at bounding box center [510, 336] width 277 height 40
click at [386, 316] on p "105" at bounding box center [510, 336] width 277 height 40
click at [14, 238] on icon at bounding box center [18, 250] width 9 height 31
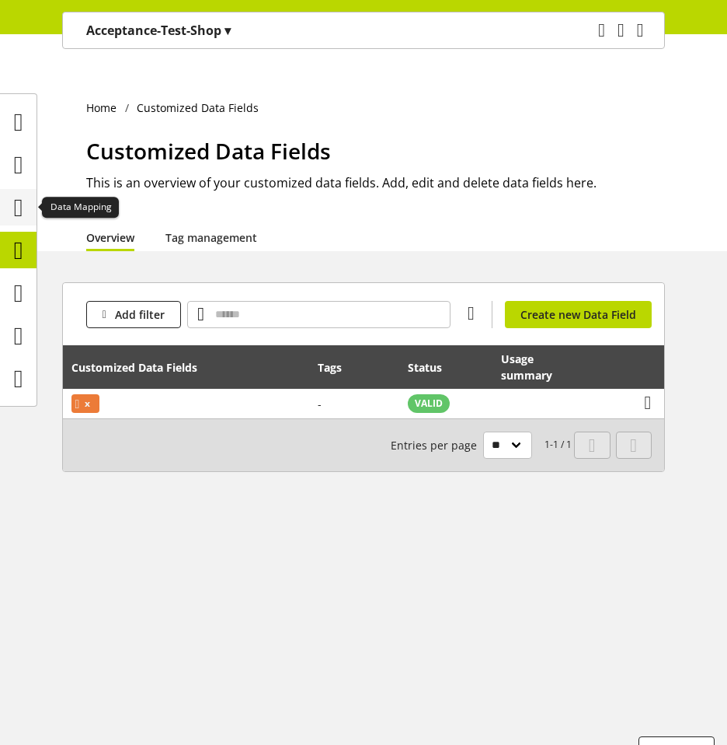
click at [20, 196] on icon at bounding box center [18, 207] width 9 height 31
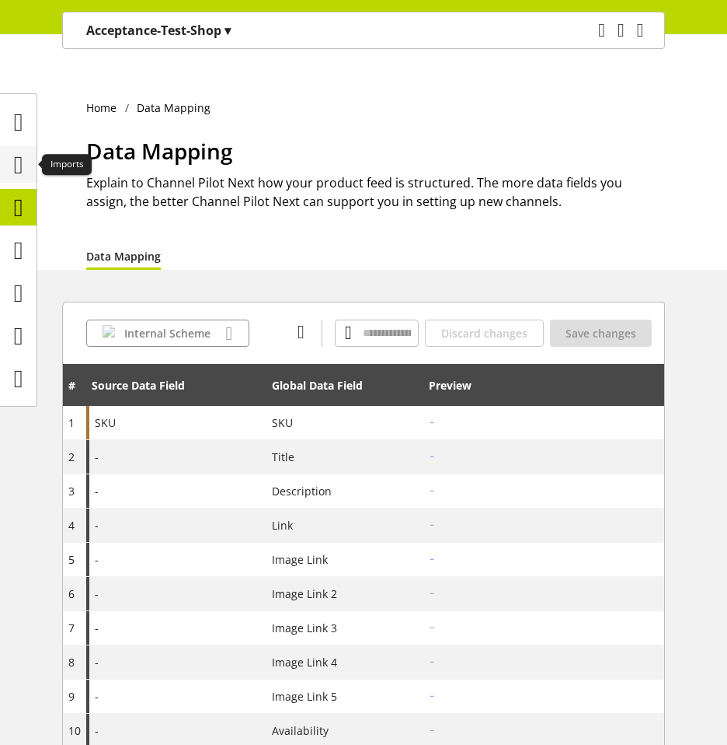
click at [19, 170] on icon at bounding box center [18, 164] width 9 height 31
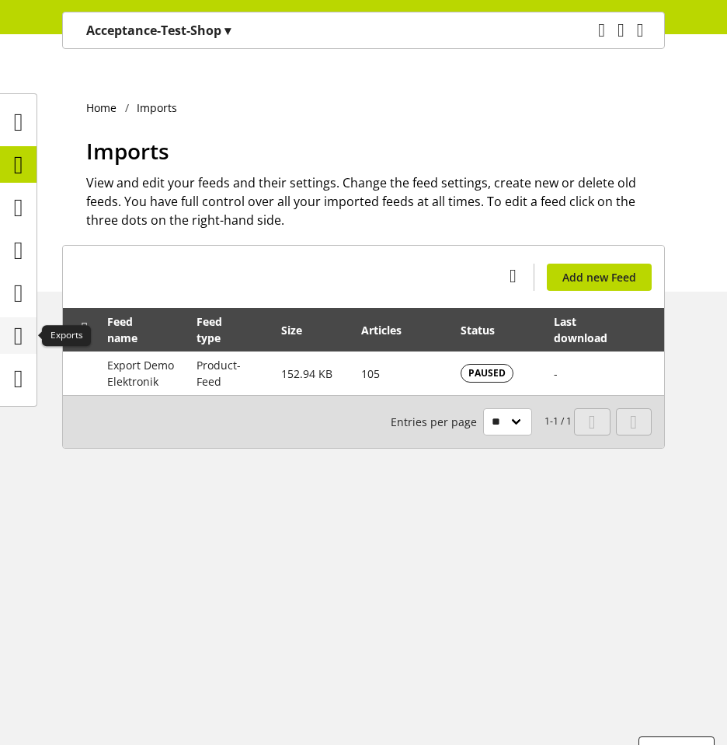
click at [15, 339] on icon at bounding box center [18, 335] width 9 height 31
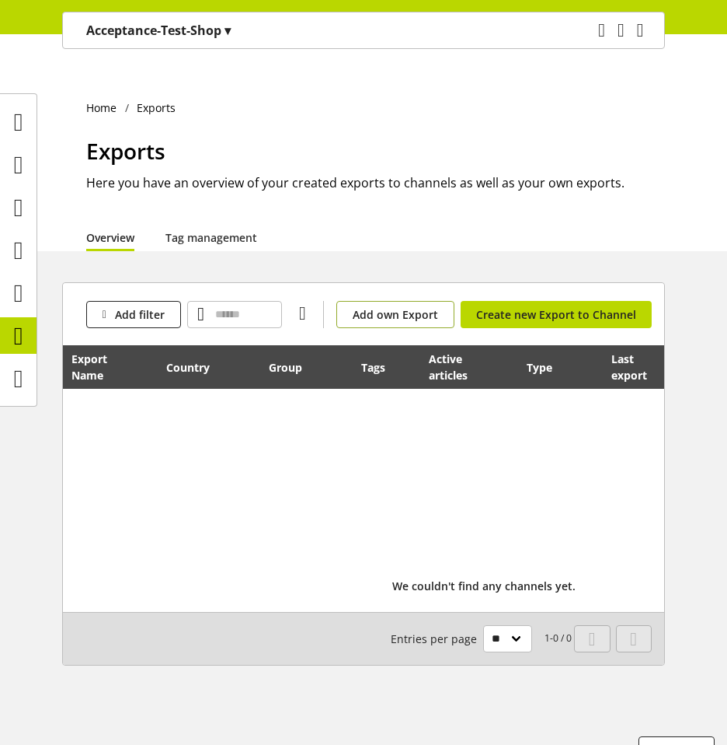
click at [420, 306] on span "Add own Export" at bounding box center [395, 314] width 85 height 16
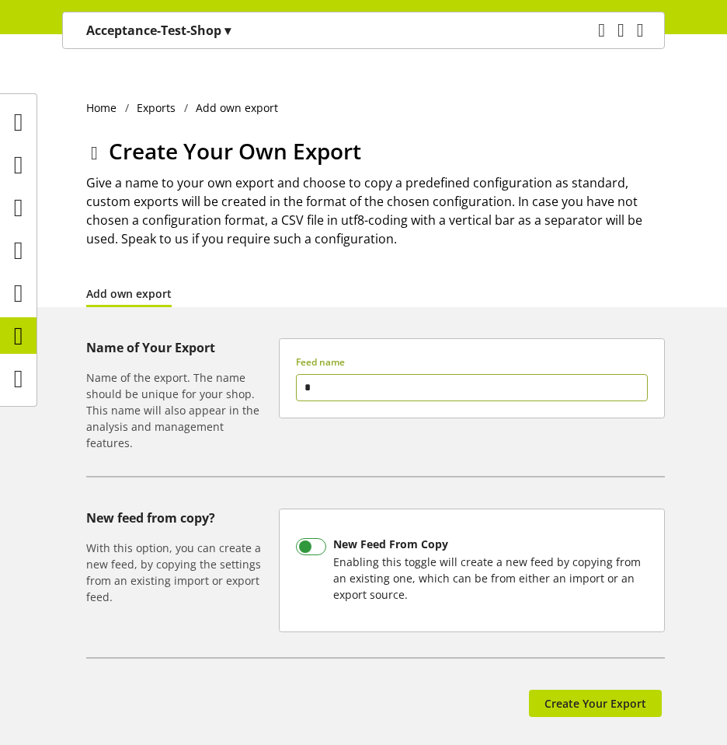
type input "*"
click at [366, 525] on label "New Feed From Copy Enabling this toggle will create a new feed by copying from …" at bounding box center [472, 569] width 352 height 89
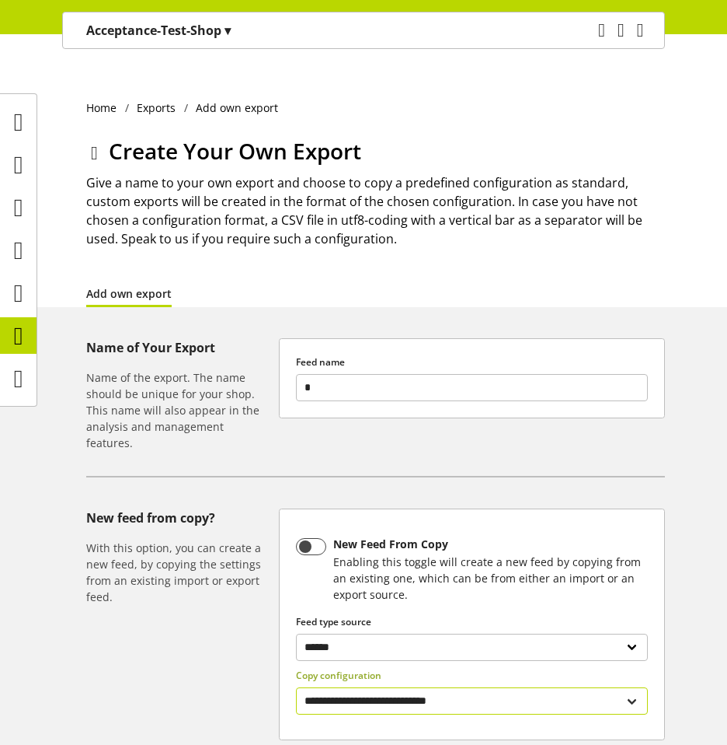
scroll to position [147, 0]
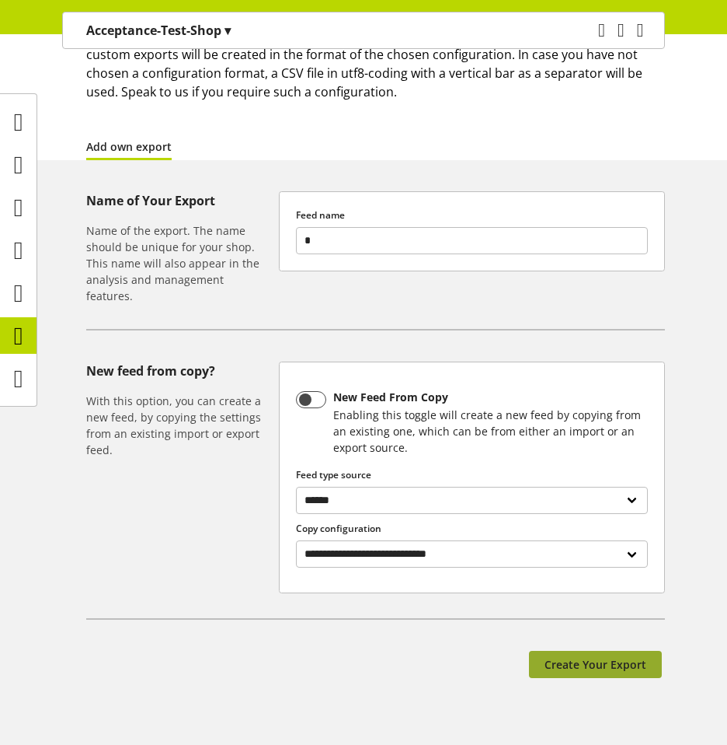
click at [640, 650] on button "Create Your Export" at bounding box center [595, 663] width 133 height 27
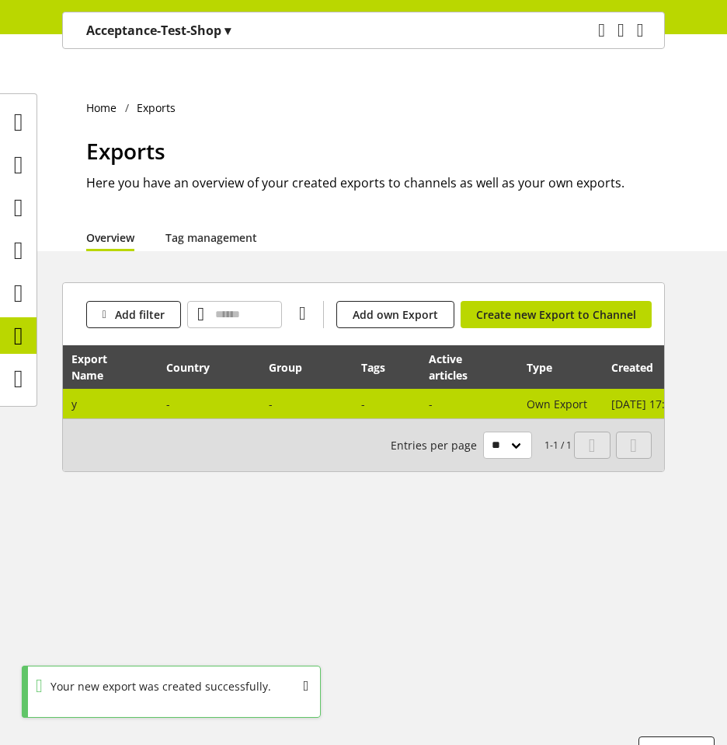
scroll to position [0, 362]
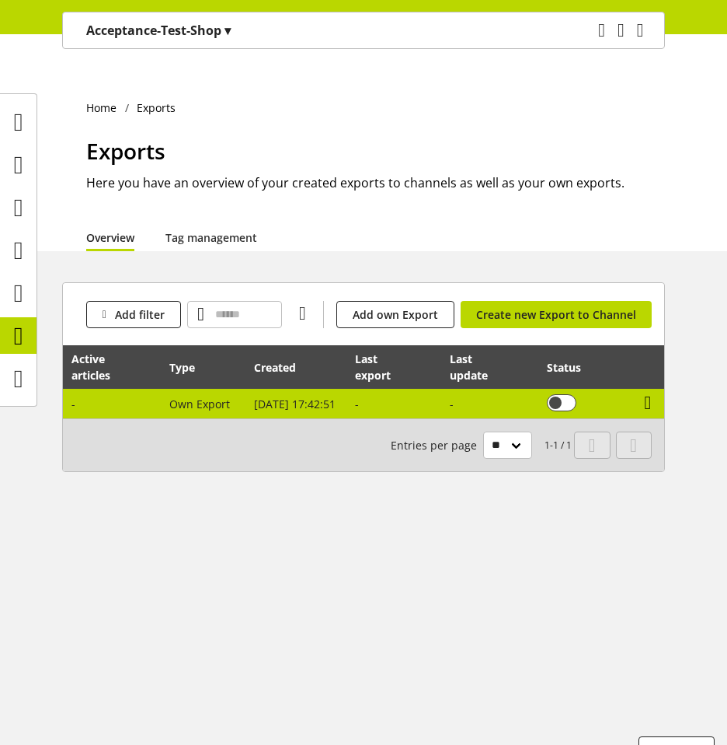
click at [647, 389] on icon at bounding box center [648, 403] width 7 height 28
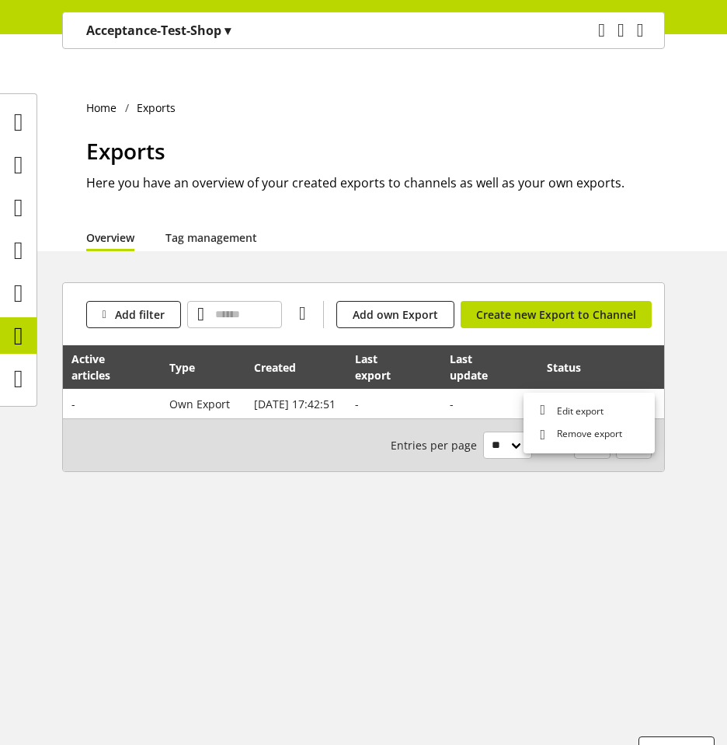
click at [622, 300] on div "Add filter You don't have permission to add a channel. Add own Export You don't…" at bounding box center [364, 314] width 602 height 62
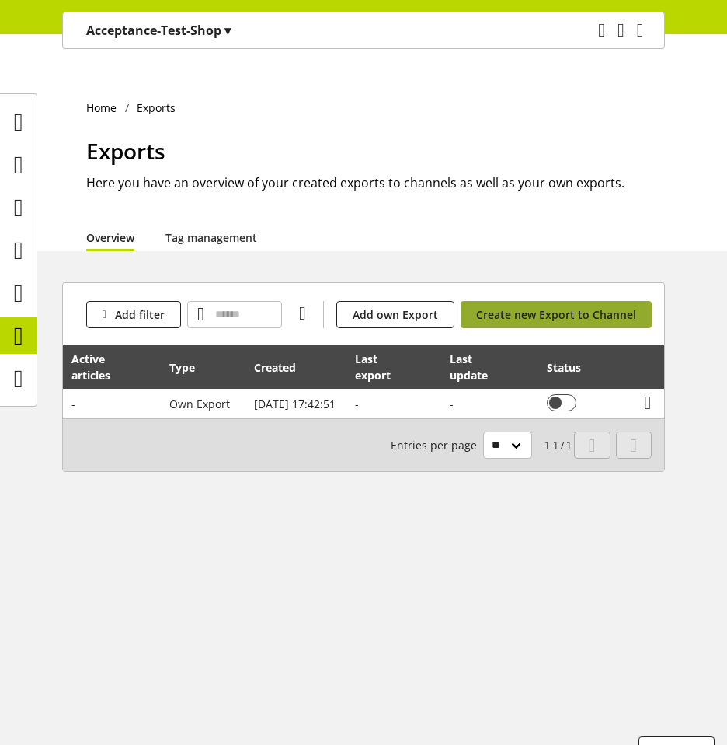
click at [616, 301] on link "Create new Export to Channel" at bounding box center [556, 314] width 191 height 27
select select "**"
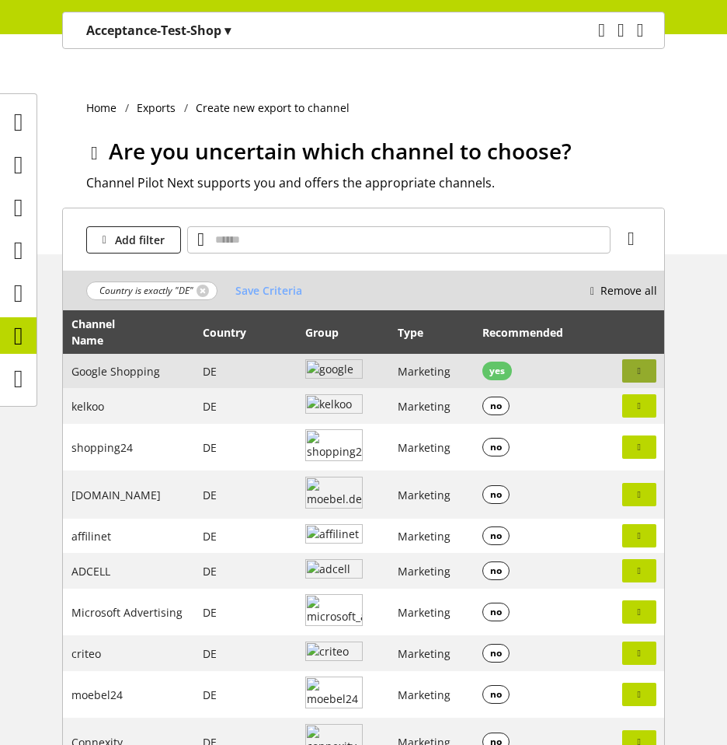
click at [641, 364] on icon "button" at bounding box center [639, 371] width 3 height 14
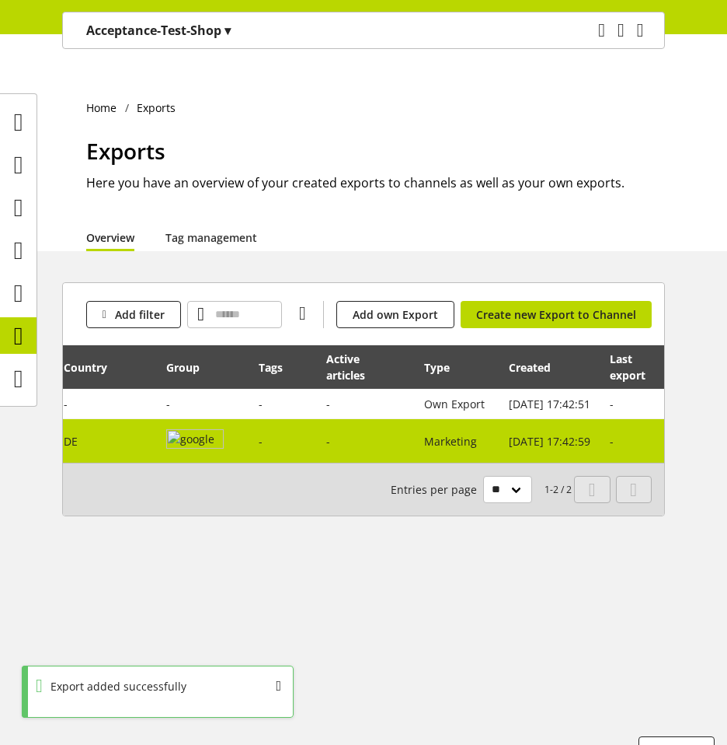
scroll to position [0, 362]
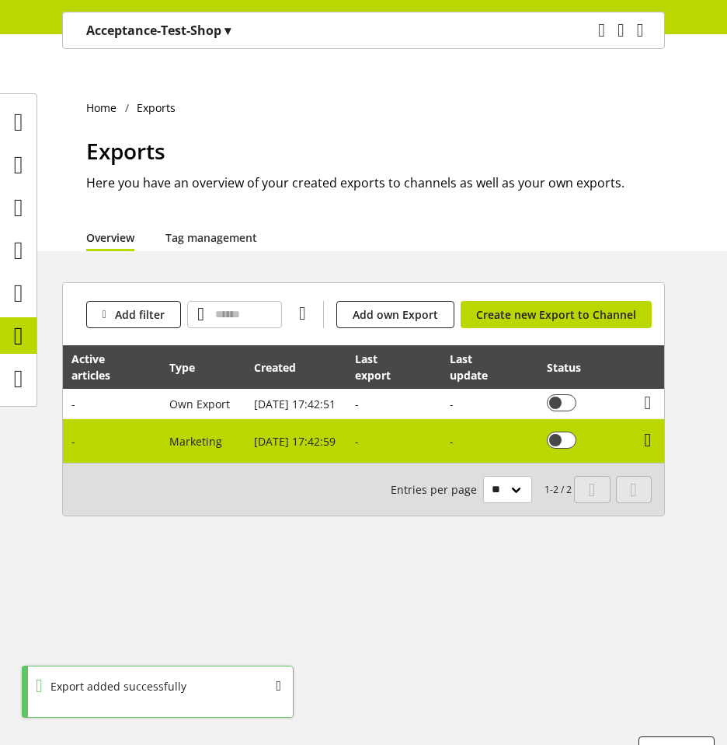
click at [652, 426] on icon at bounding box center [648, 440] width 7 height 28
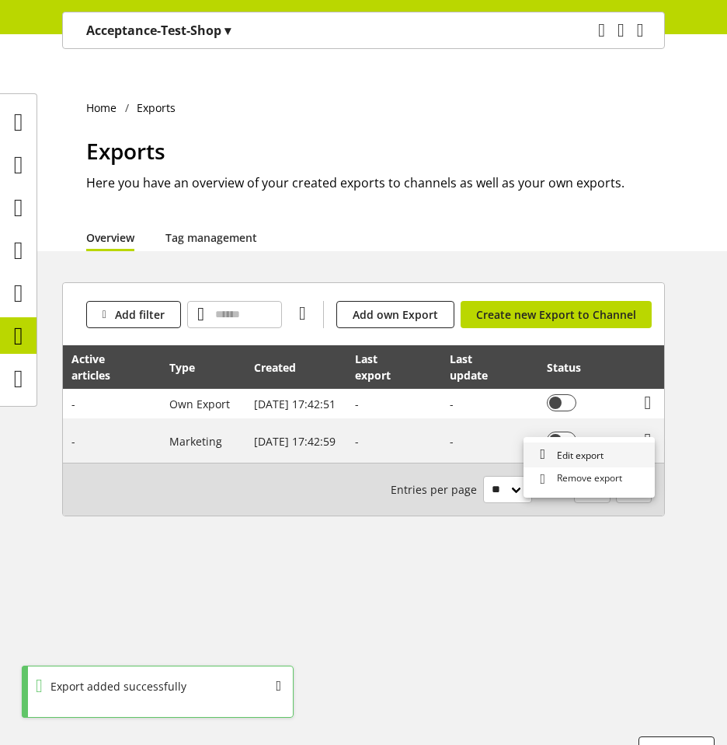
click at [612, 446] on link "Edit export" at bounding box center [589, 454] width 131 height 25
select select "********"
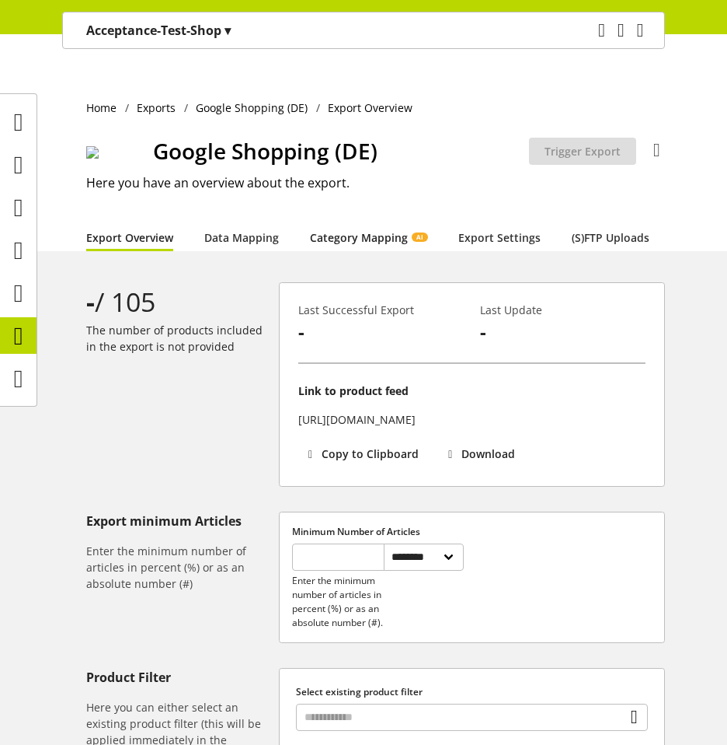
click at [329, 229] on link "Category Mapping AI" at bounding box center [368, 237] width 117 height 16
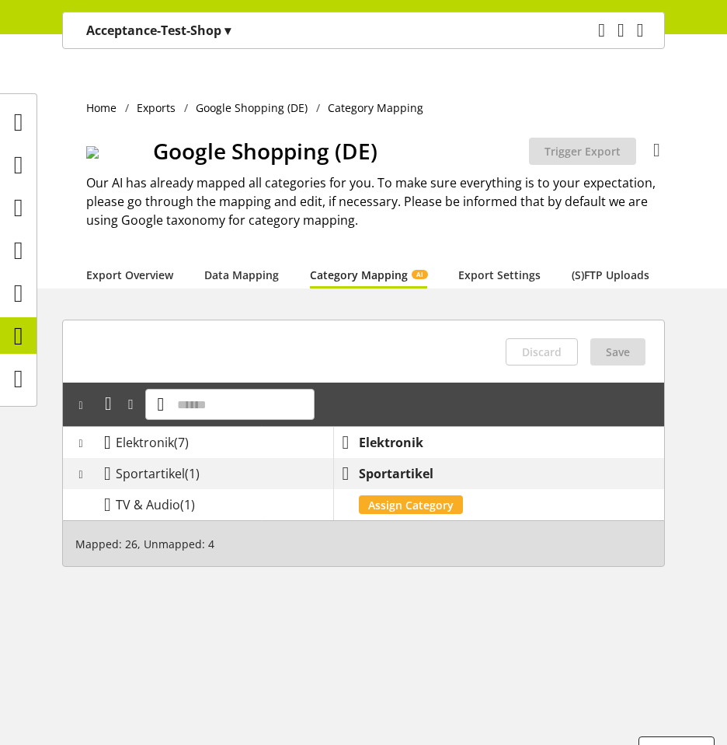
click at [106, 428] on icon at bounding box center [107, 442] width 7 height 28
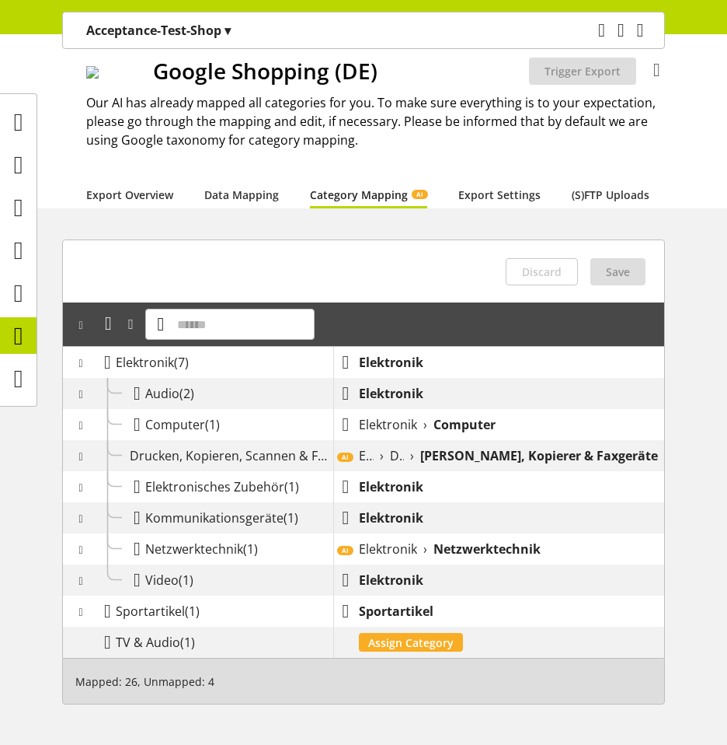
scroll to position [98, 0]
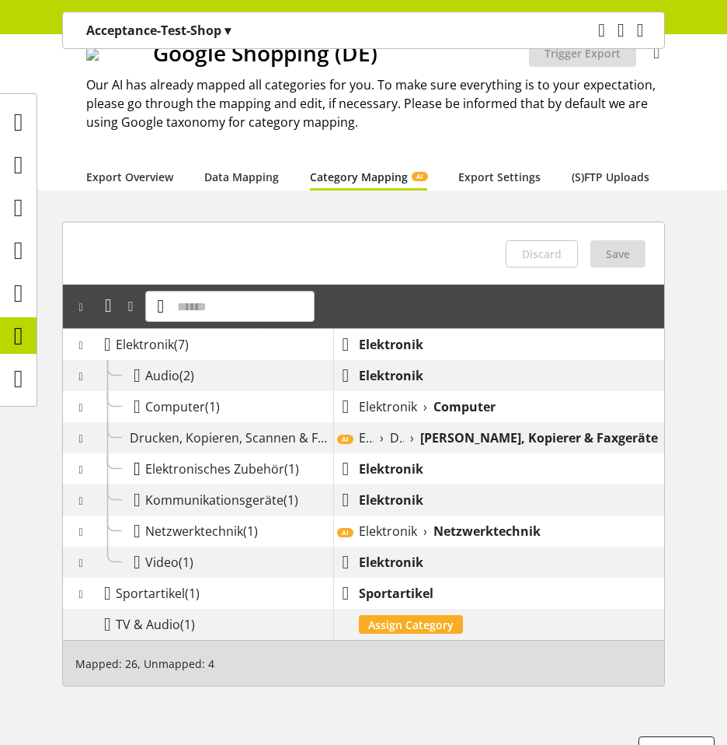
click at [137, 455] on icon at bounding box center [137, 469] width 7 height 28
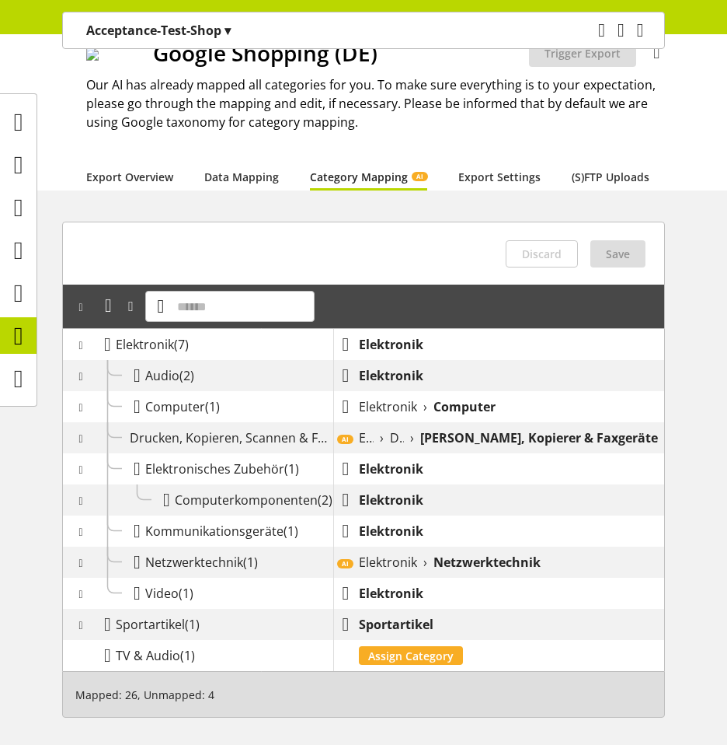
click at [190, 491] on span "Computerkomponenten" at bounding box center [246, 499] width 143 height 17
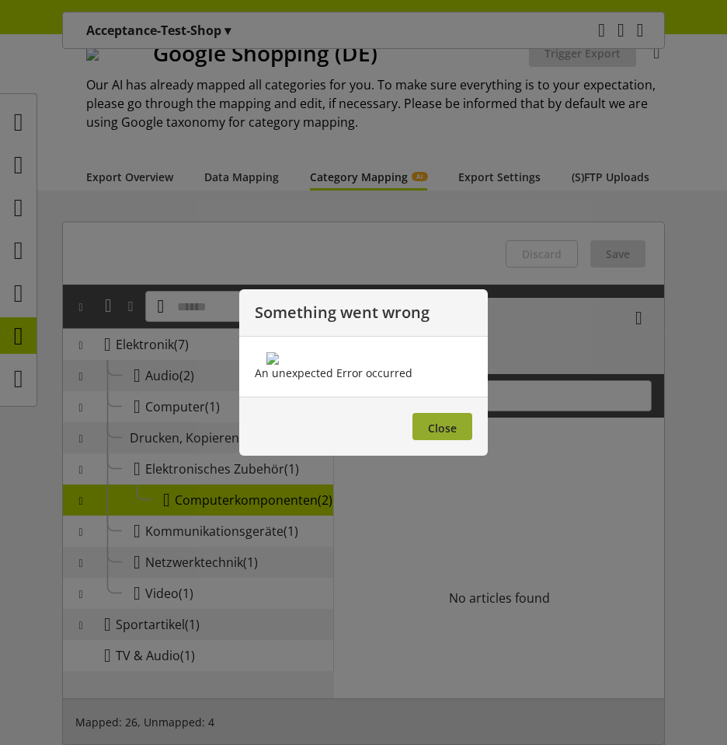
click at [455, 435] on span "Close" at bounding box center [442, 427] width 29 height 15
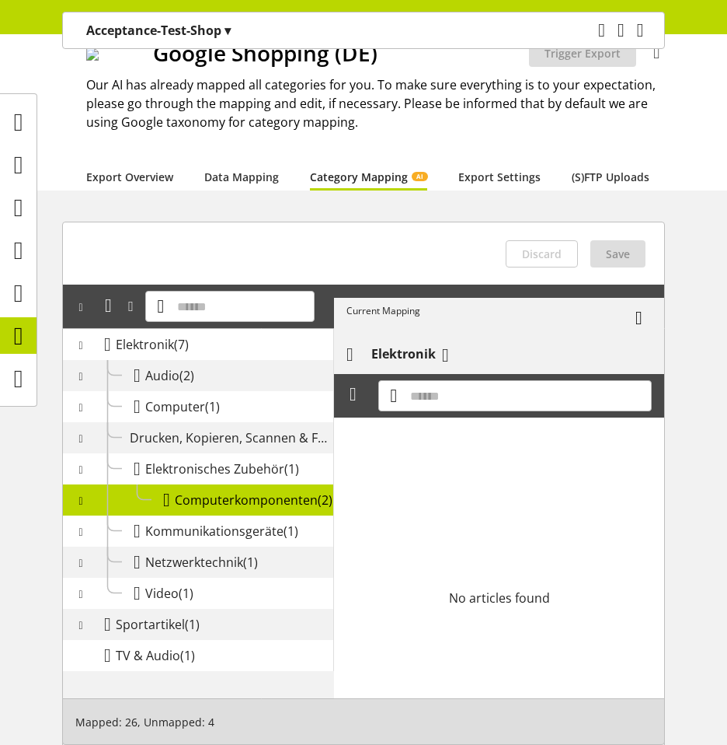
click at [643, 315] on icon at bounding box center [639, 319] width 7 height 15
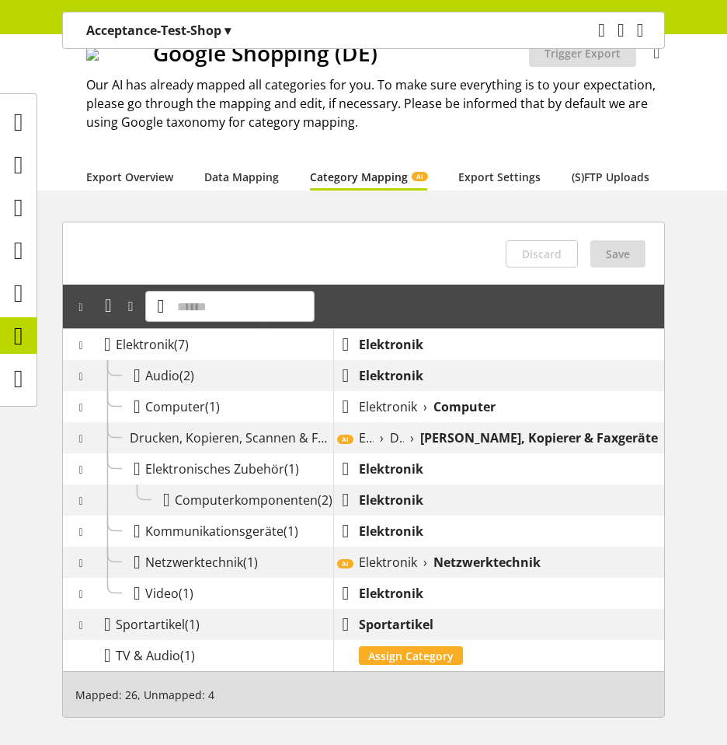
click at [256, 491] on span "Computerkomponenten" at bounding box center [246, 499] width 143 height 17
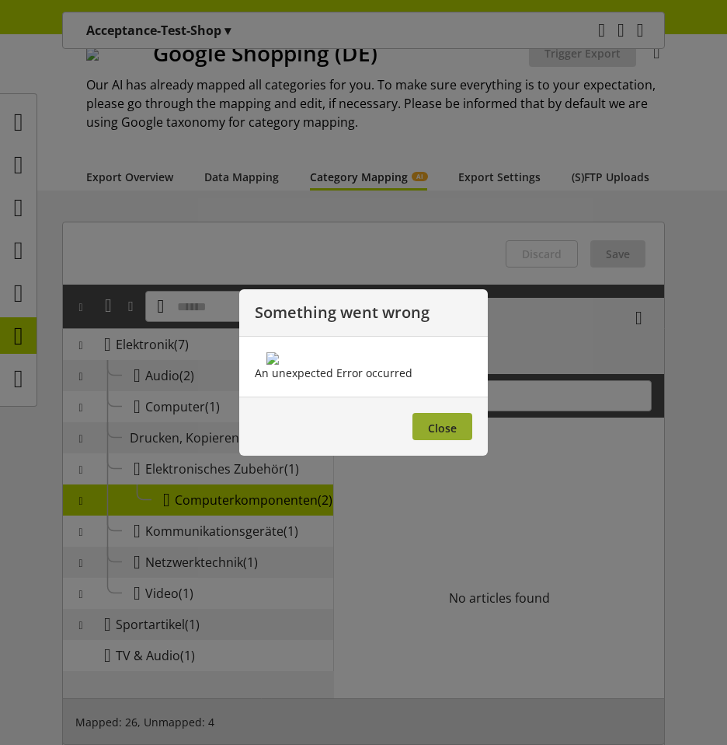
click at [432, 435] on span "Close" at bounding box center [442, 427] width 29 height 15
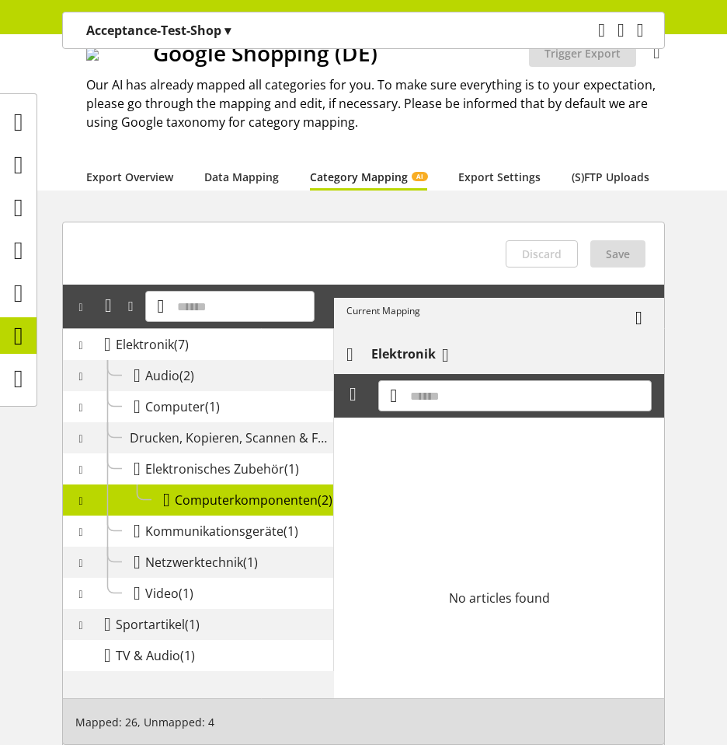
click at [643, 312] on icon at bounding box center [639, 319] width 7 height 15
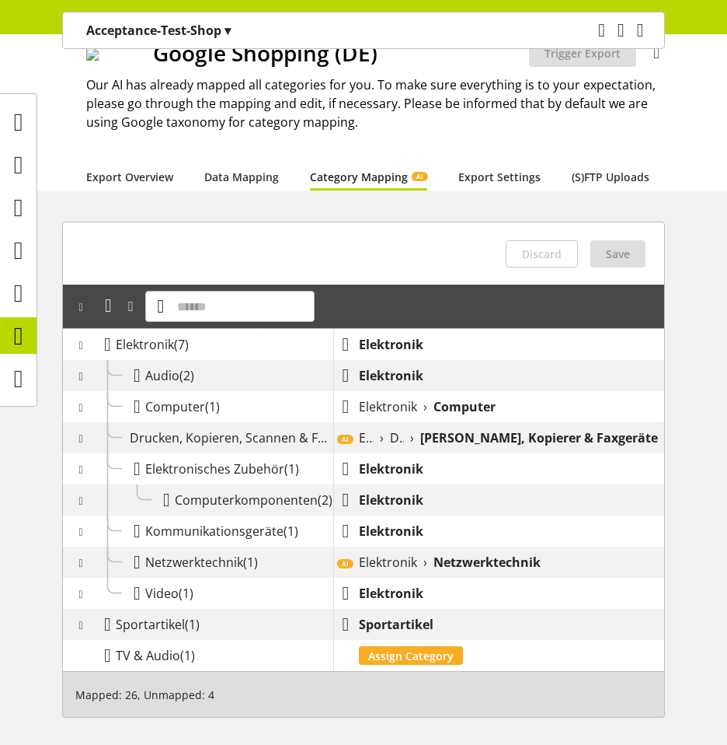
scroll to position [129, 0]
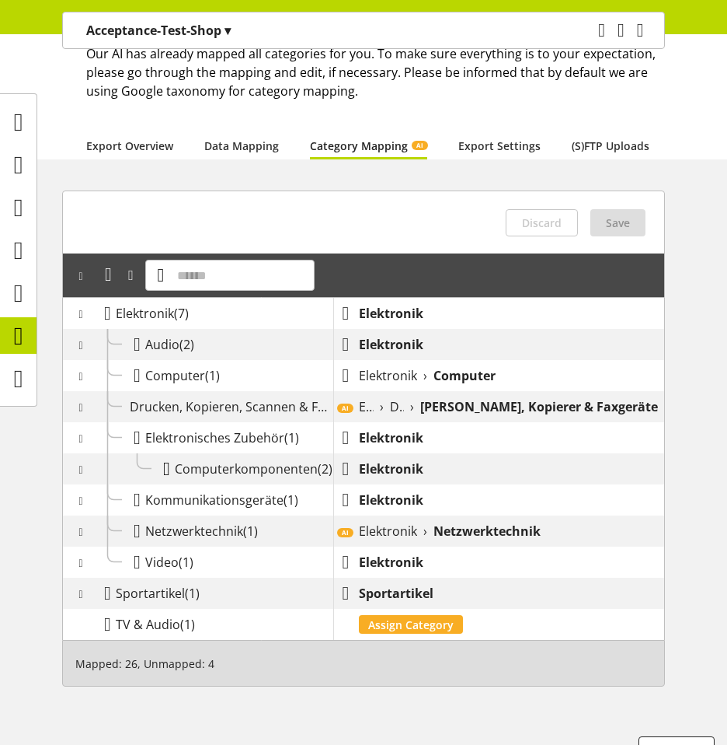
click at [168, 455] on icon at bounding box center [166, 469] width 7 height 28
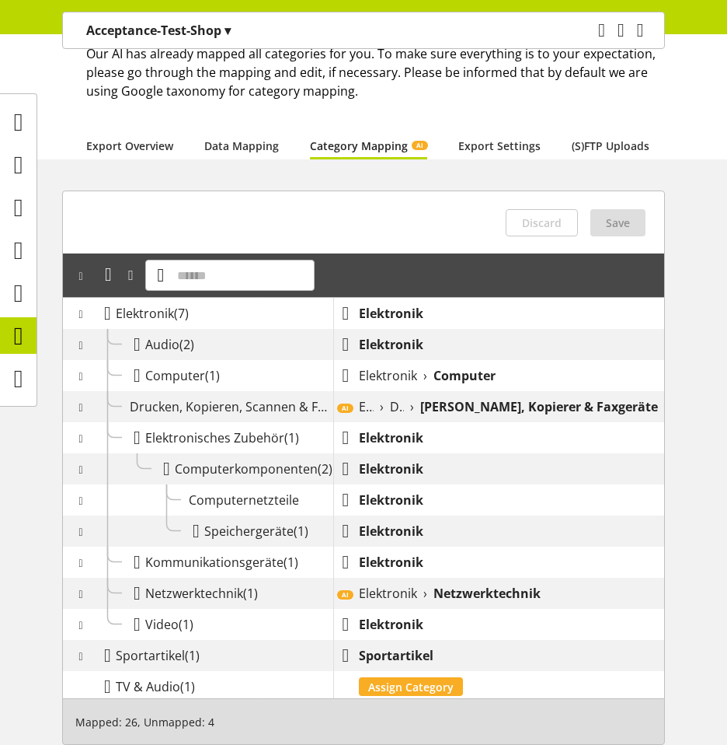
click at [207, 522] on span "Speichergeräte" at bounding box center [248, 530] width 89 height 17
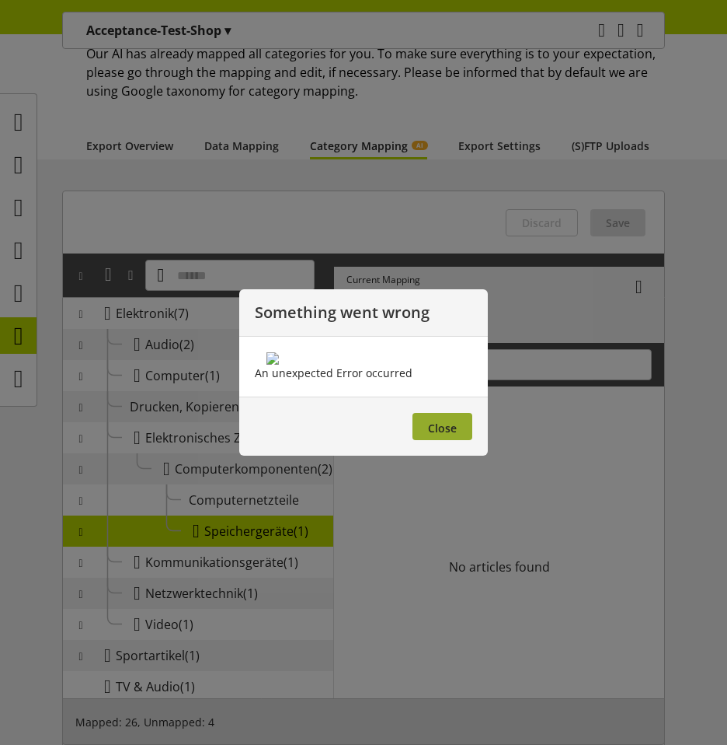
click at [460, 440] on button "Close" at bounding box center [443, 426] width 60 height 27
